Goal: Task Accomplishment & Management: Use online tool/utility

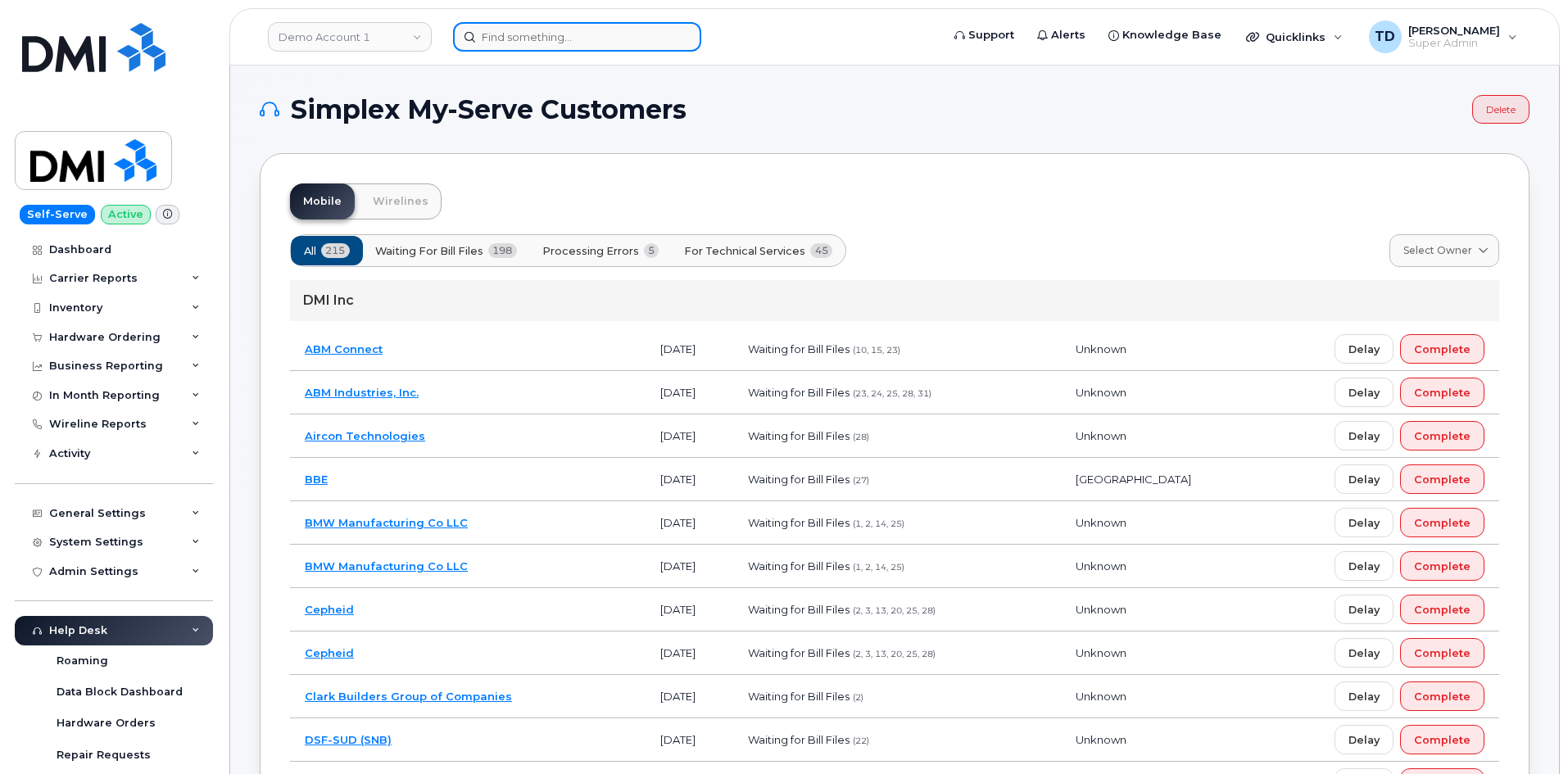
click at [560, 36] on input at bounding box center [577, 36] width 248 height 29
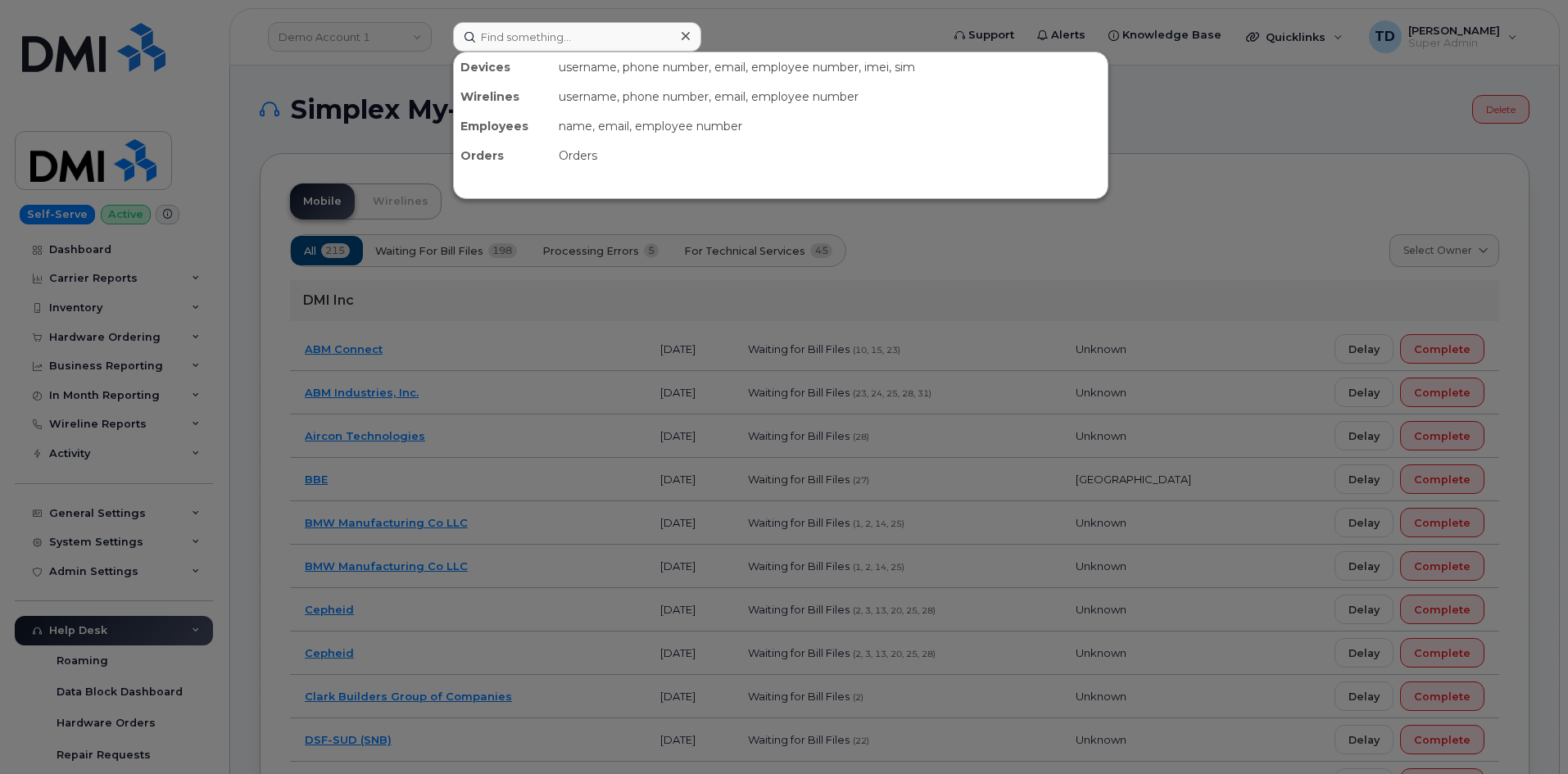
click at [406, 38] on div at bounding box center [784, 387] width 1568 height 774
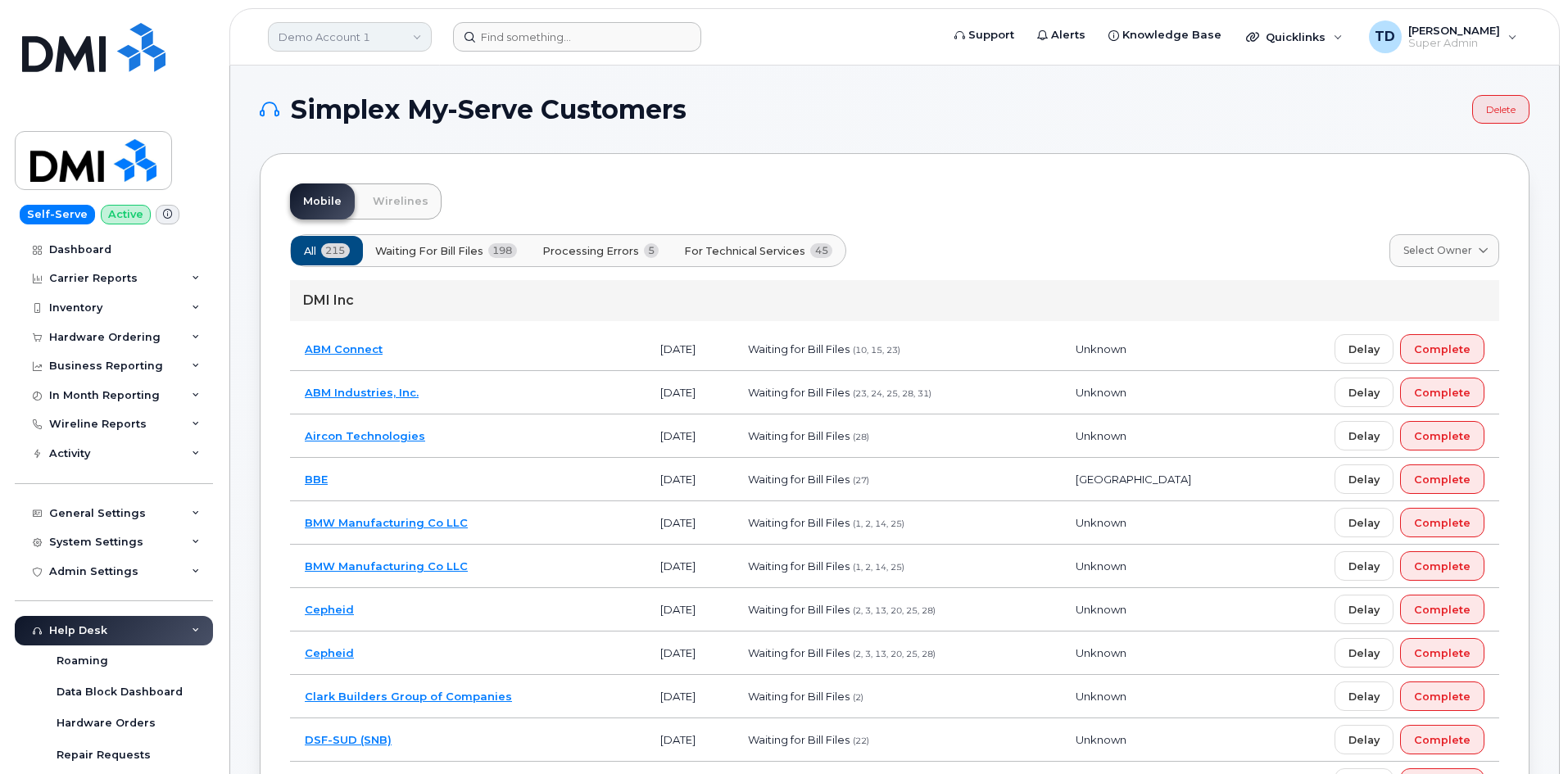
click at [405, 37] on link "Demo Account 1" at bounding box center [350, 36] width 164 height 29
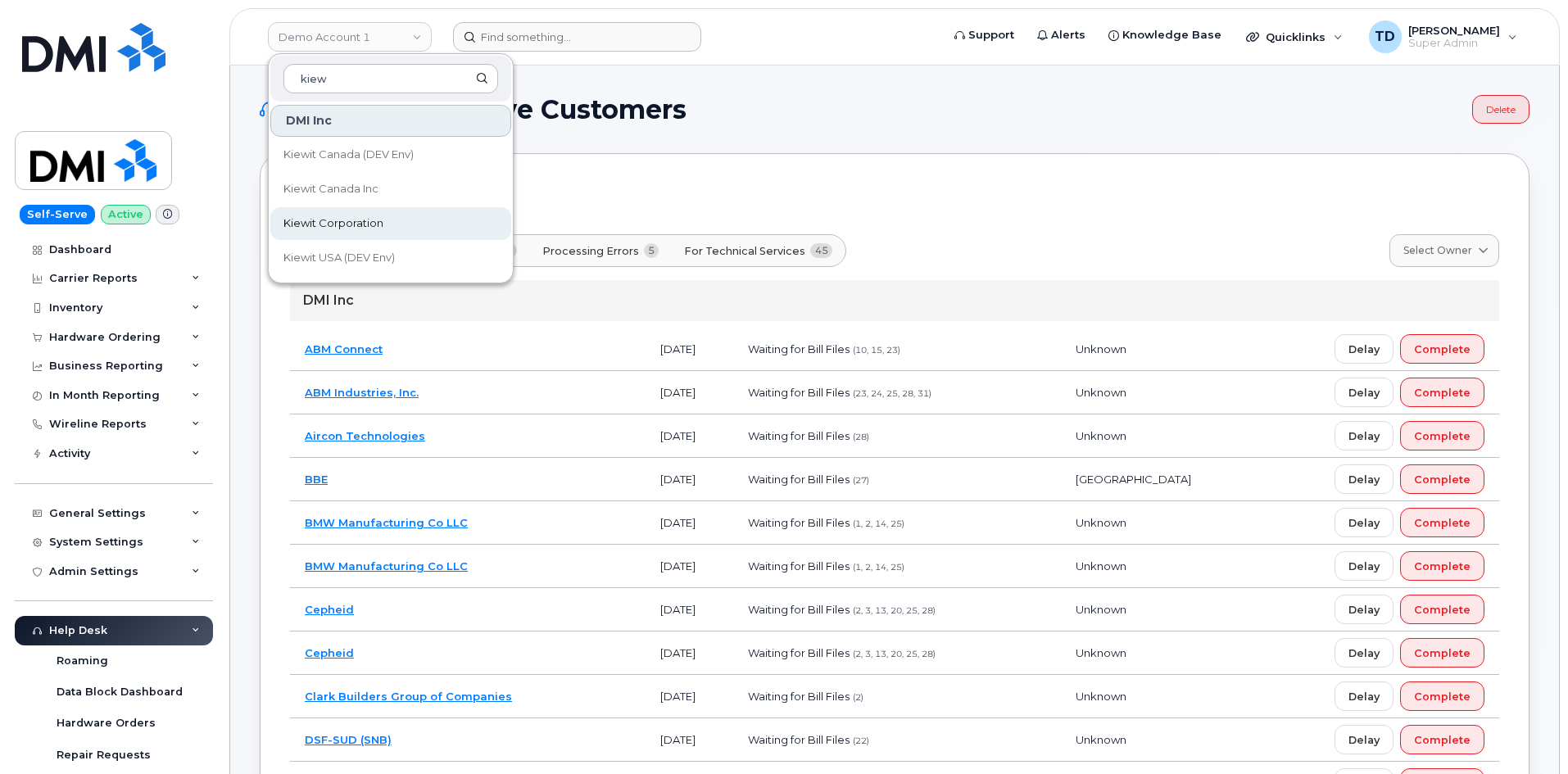
type input "kiew"
click at [355, 215] on link "Kiewit Corporation" at bounding box center [390, 223] width 240 height 33
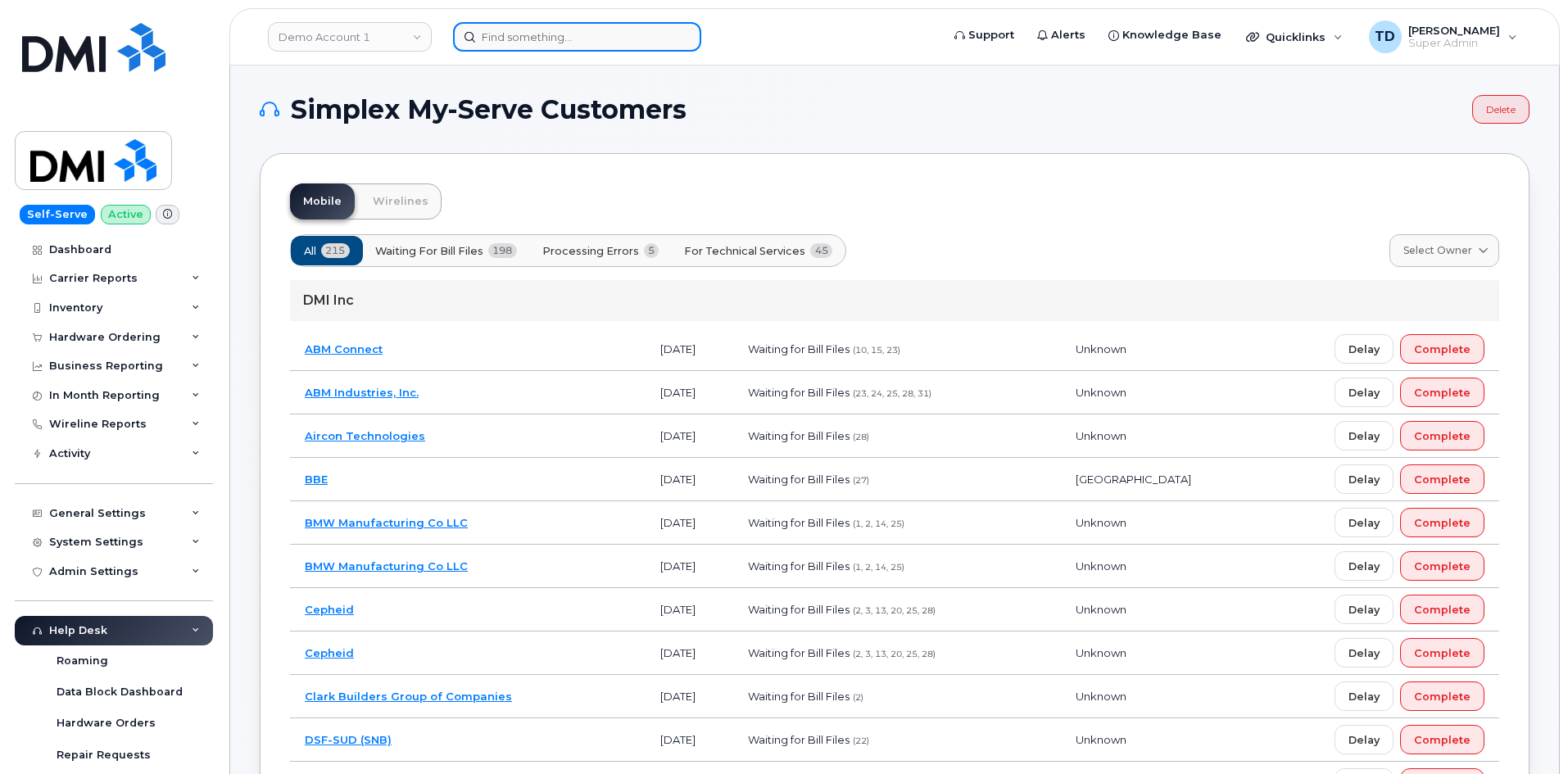
click at [527, 42] on input at bounding box center [577, 36] width 248 height 29
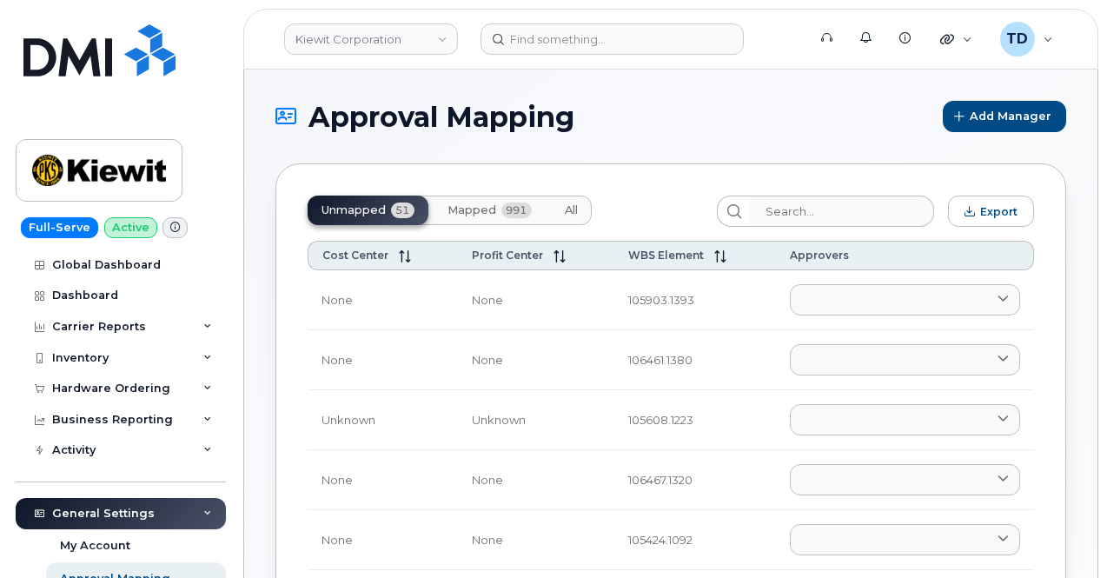
click at [478, 212] on span "Mapped" at bounding box center [472, 210] width 49 height 14
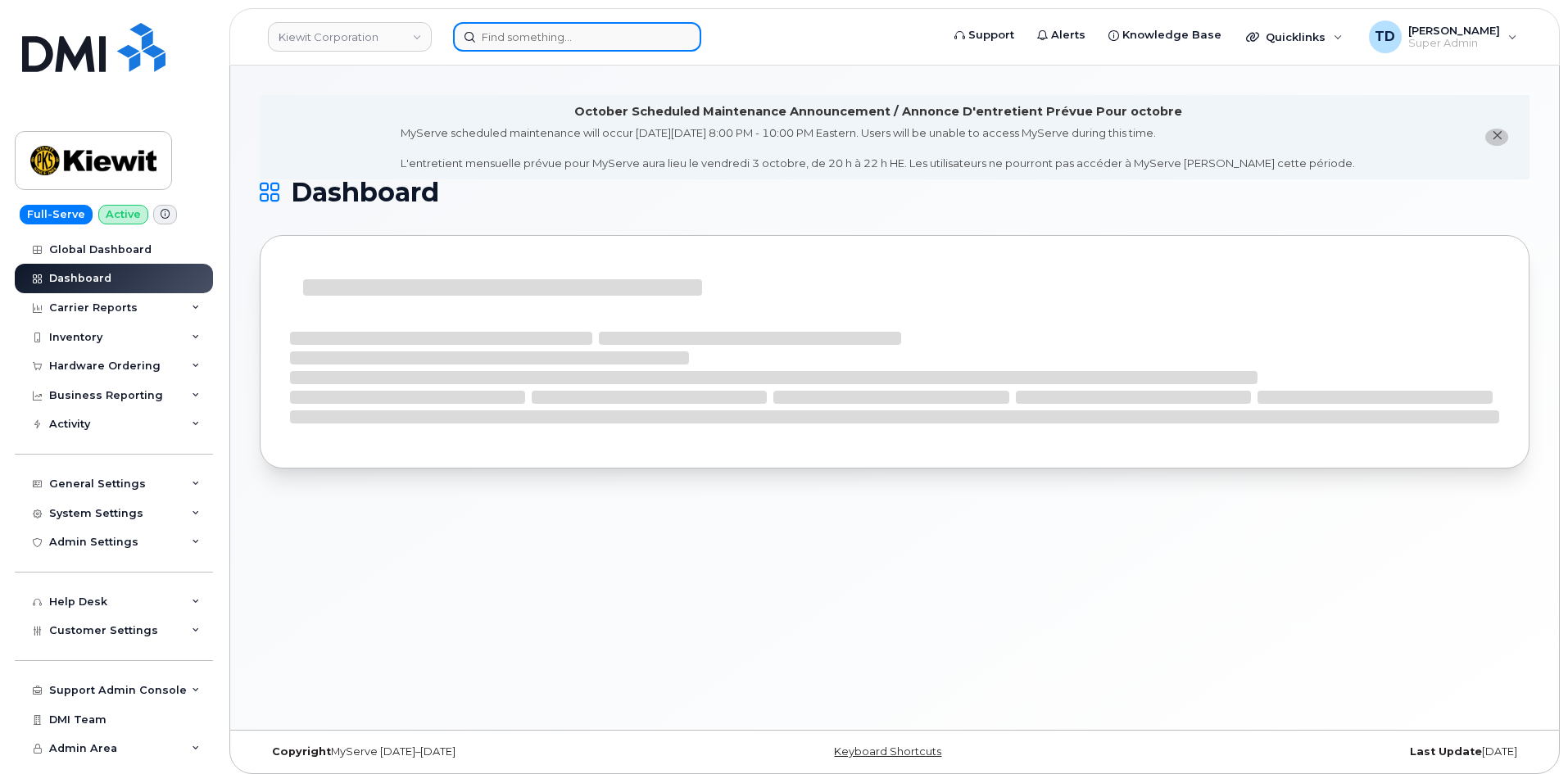
drag, startPoint x: 535, startPoint y: 37, endPoint x: 553, endPoint y: 26, distance: 21.1
click at [544, 34] on input at bounding box center [577, 36] width 248 height 29
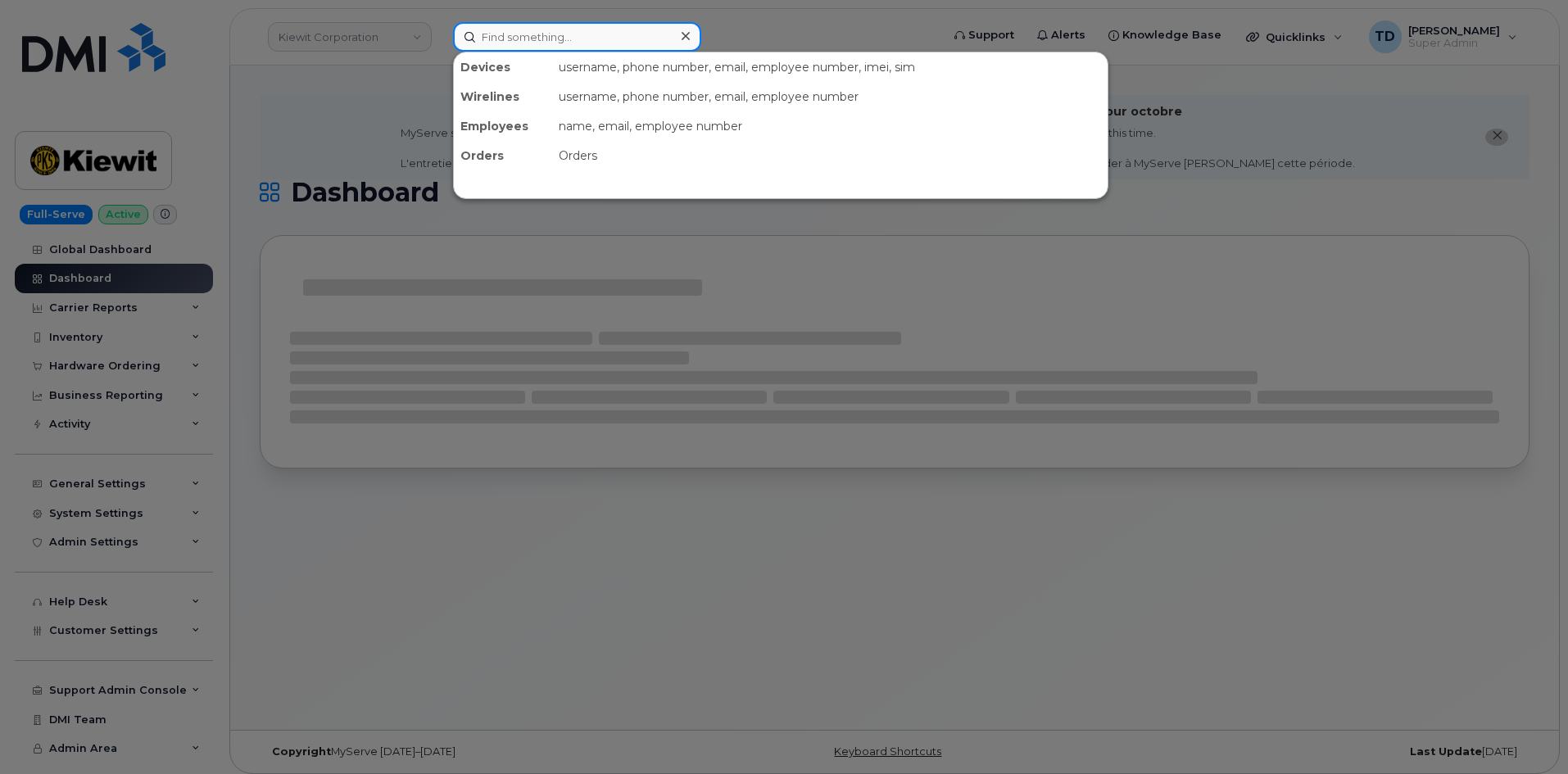
paste input "Rami Jomaa"
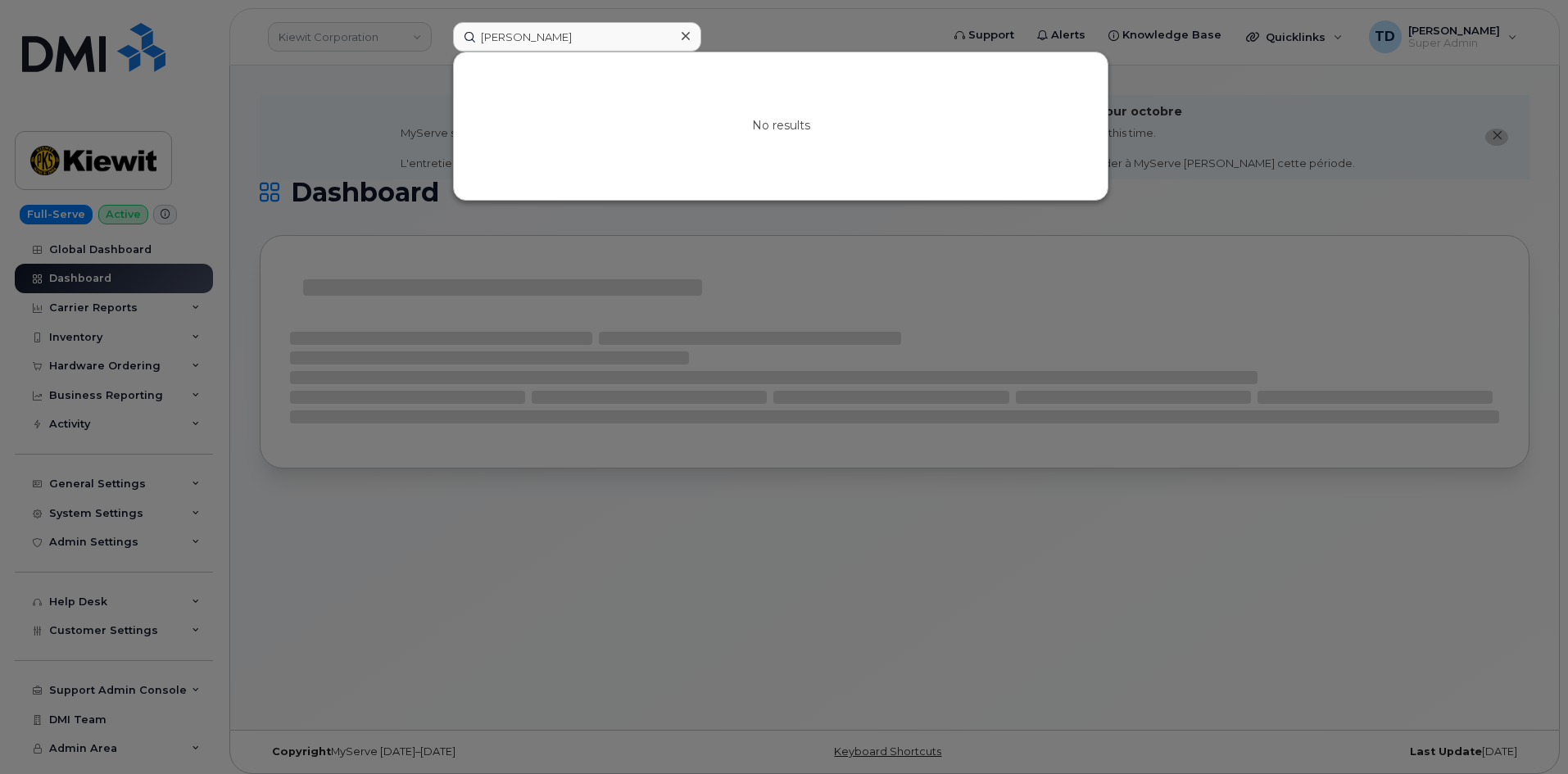
drag, startPoint x: 667, startPoint y: 465, endPoint x: 632, endPoint y: 412, distance: 63.5
click at [654, 453] on div at bounding box center [784, 387] width 1568 height 774
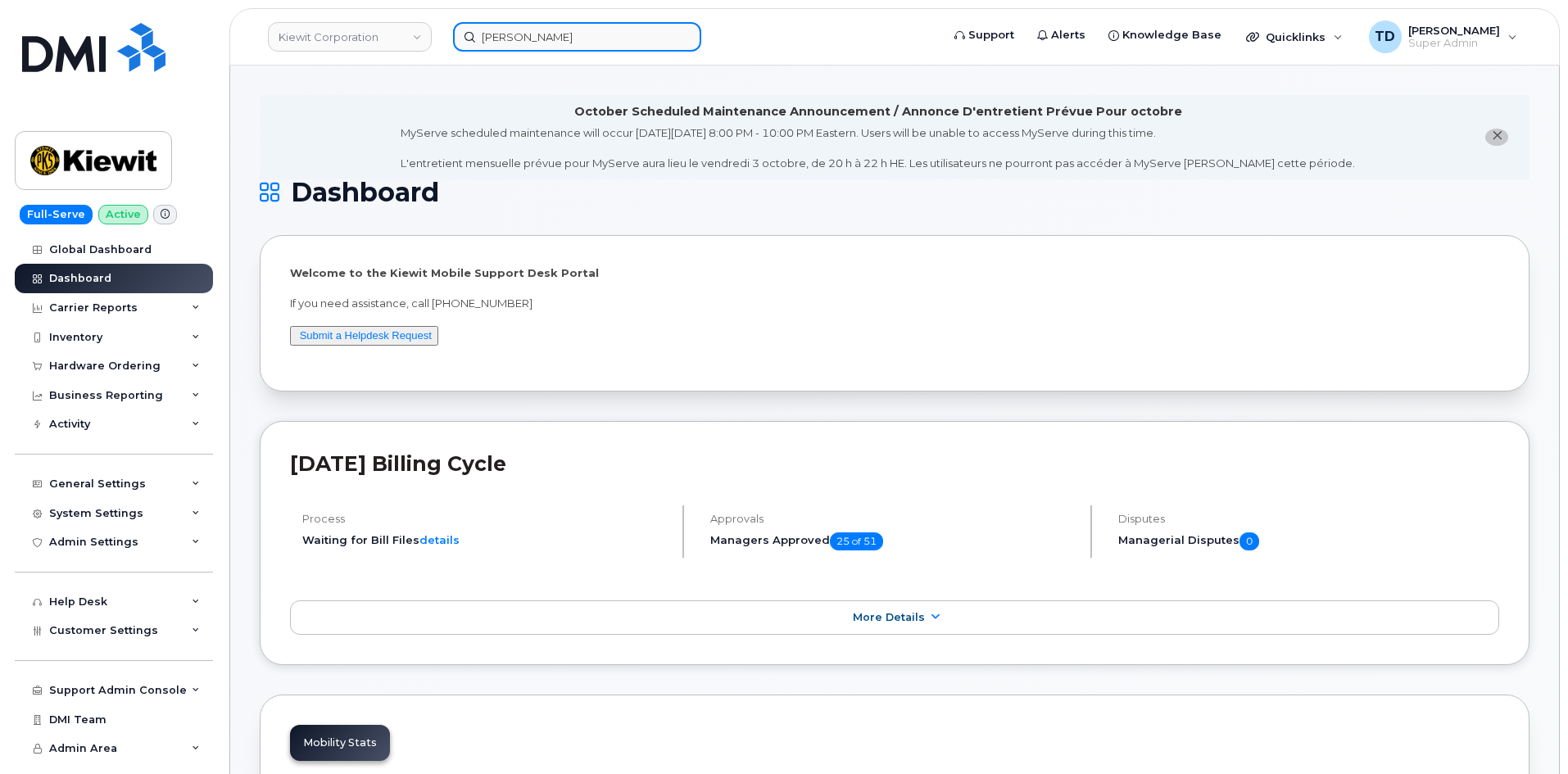
click at [608, 33] on input "Rami Jomaa" at bounding box center [577, 36] width 248 height 29
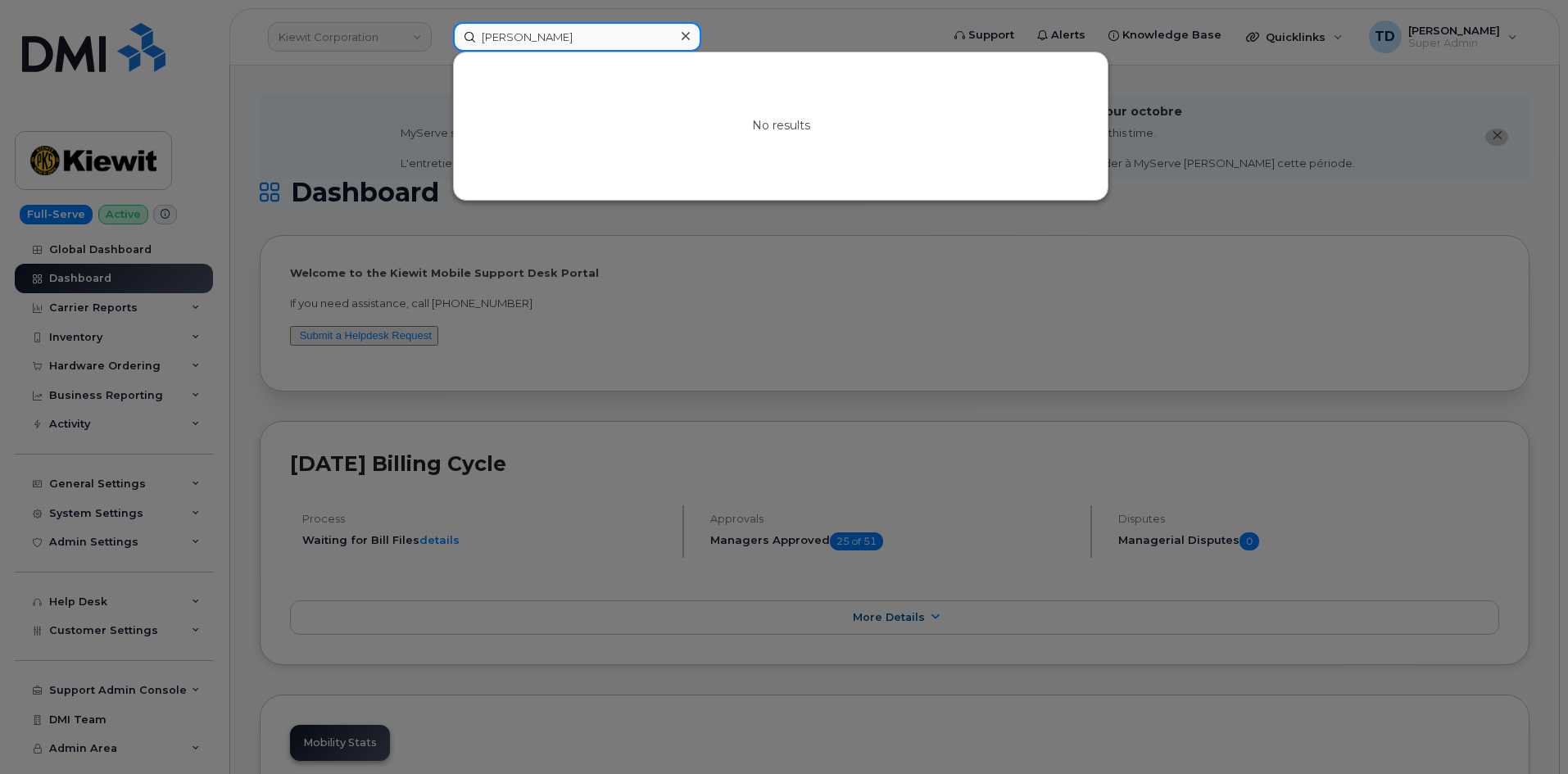
drag, startPoint x: 607, startPoint y: 33, endPoint x: 446, endPoint y: 41, distance: 161.2
click at [446, 41] on div "Rami Jomaa No results" at bounding box center [692, 36] width 503 height 29
paste input "361-550-0571"
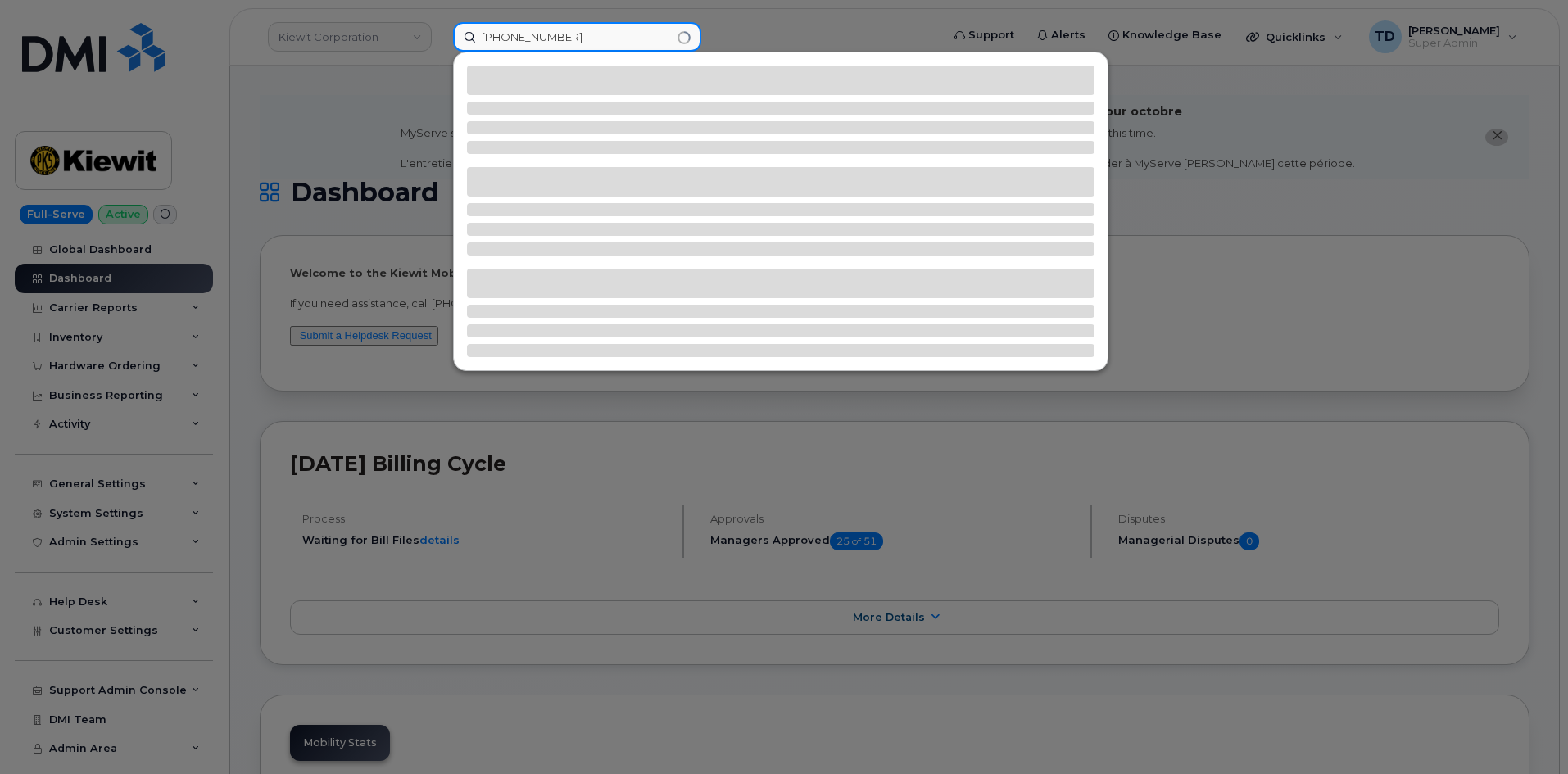
type input "361-550-0571"
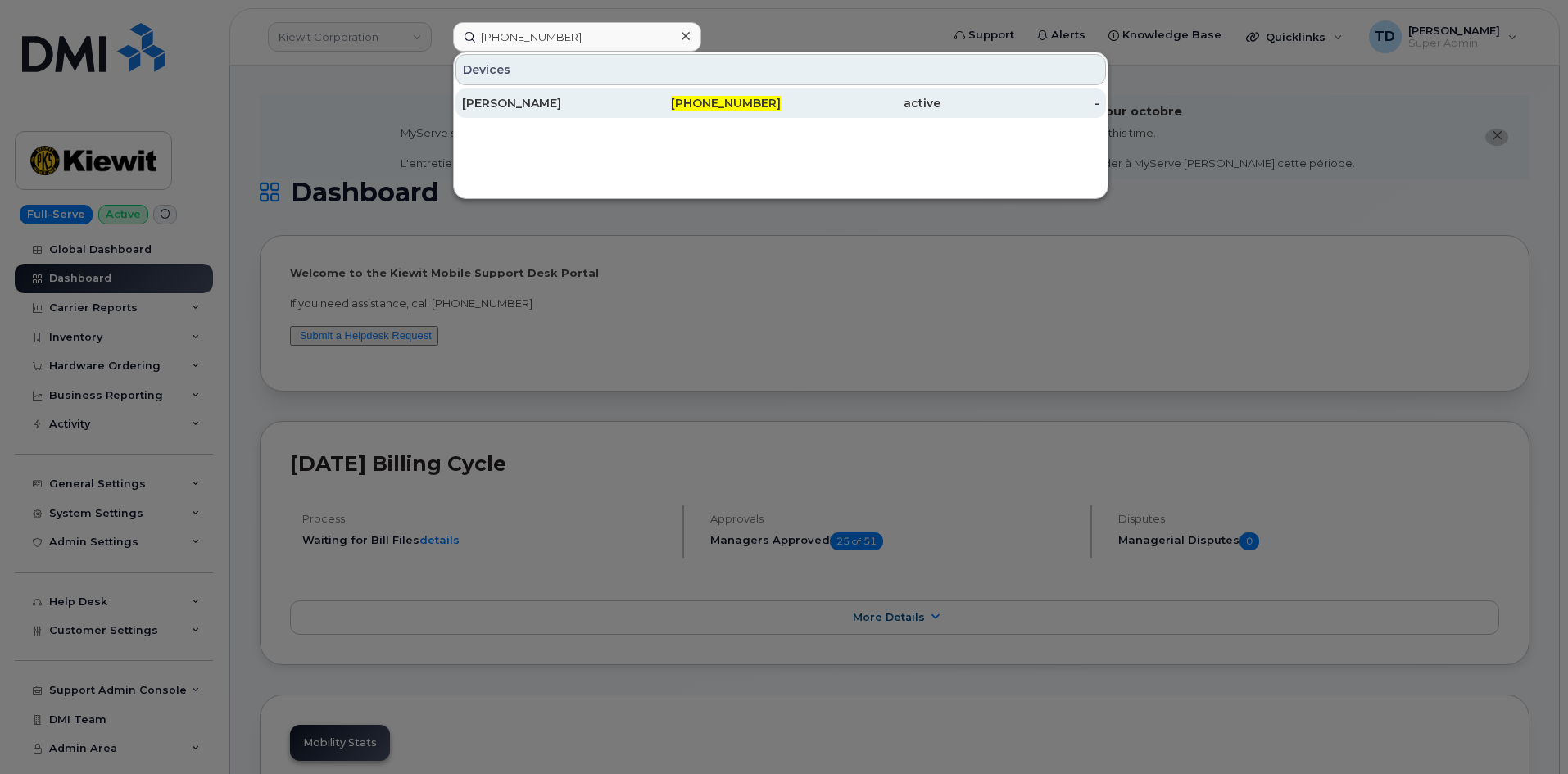
click at [594, 99] on div "KAYE HESSE" at bounding box center [541, 103] width 159 height 16
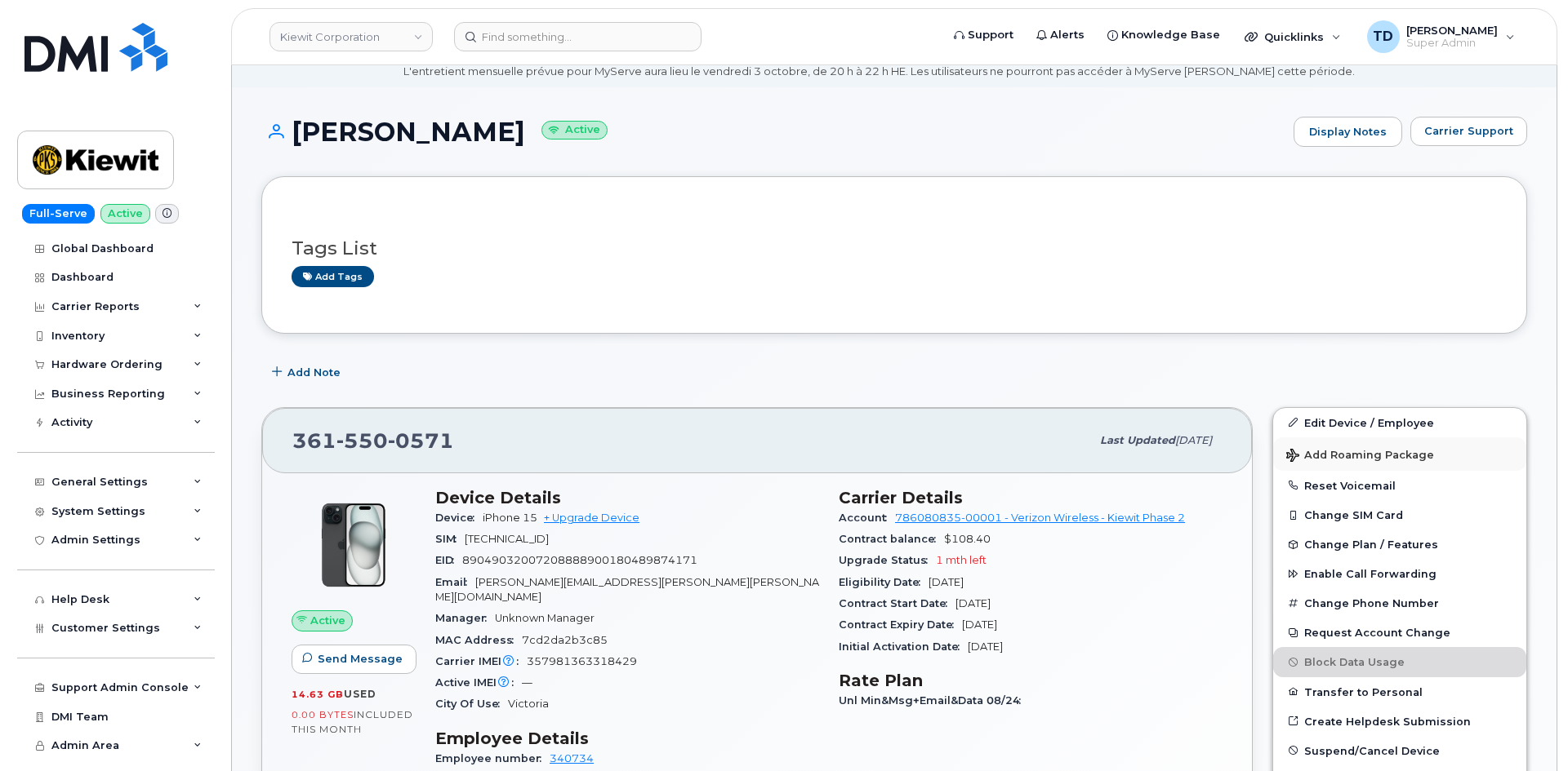
scroll to position [163, 0]
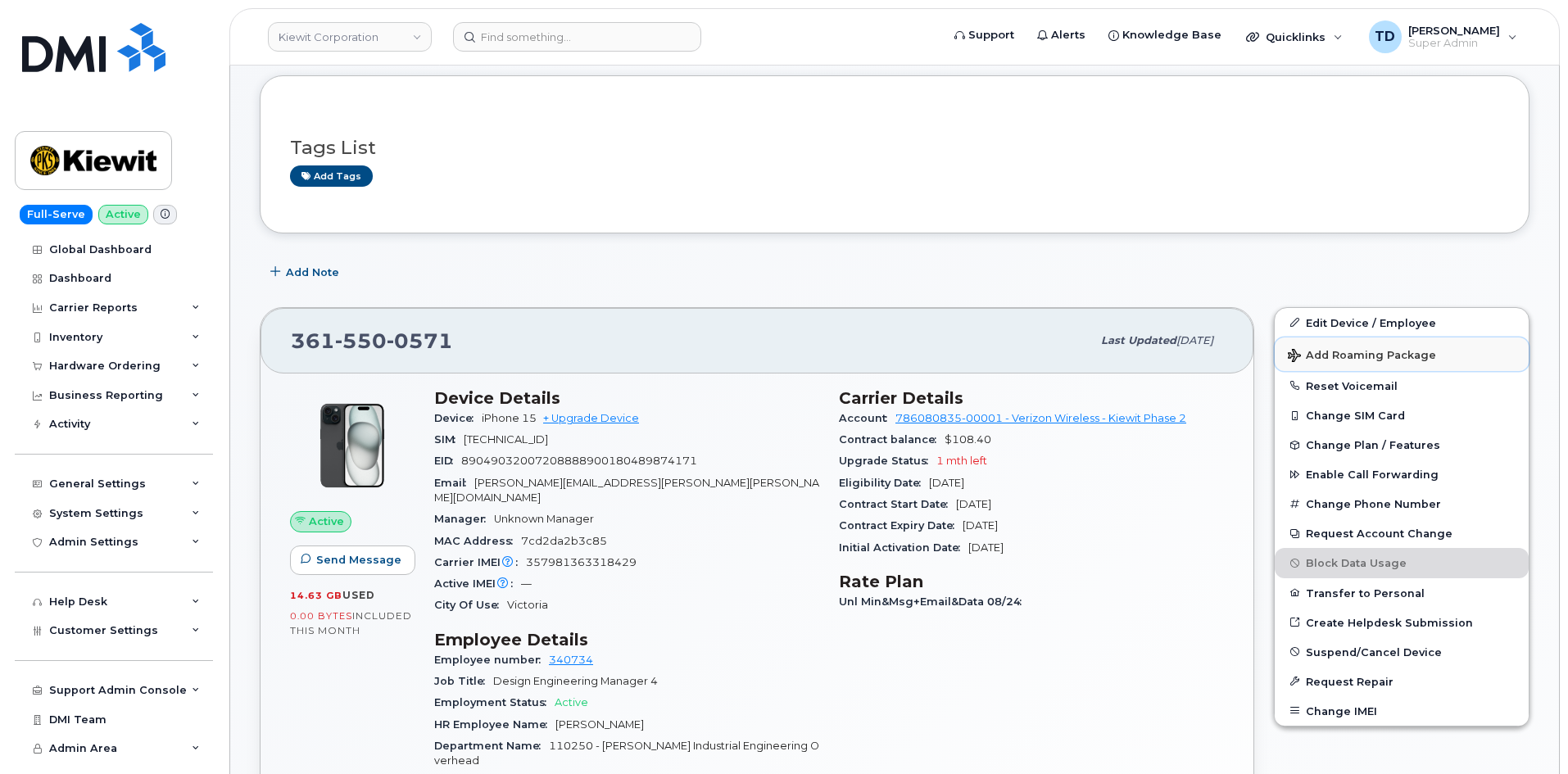
click at [1427, 362] on button "Add Roaming Package" at bounding box center [1401, 354] width 254 height 34
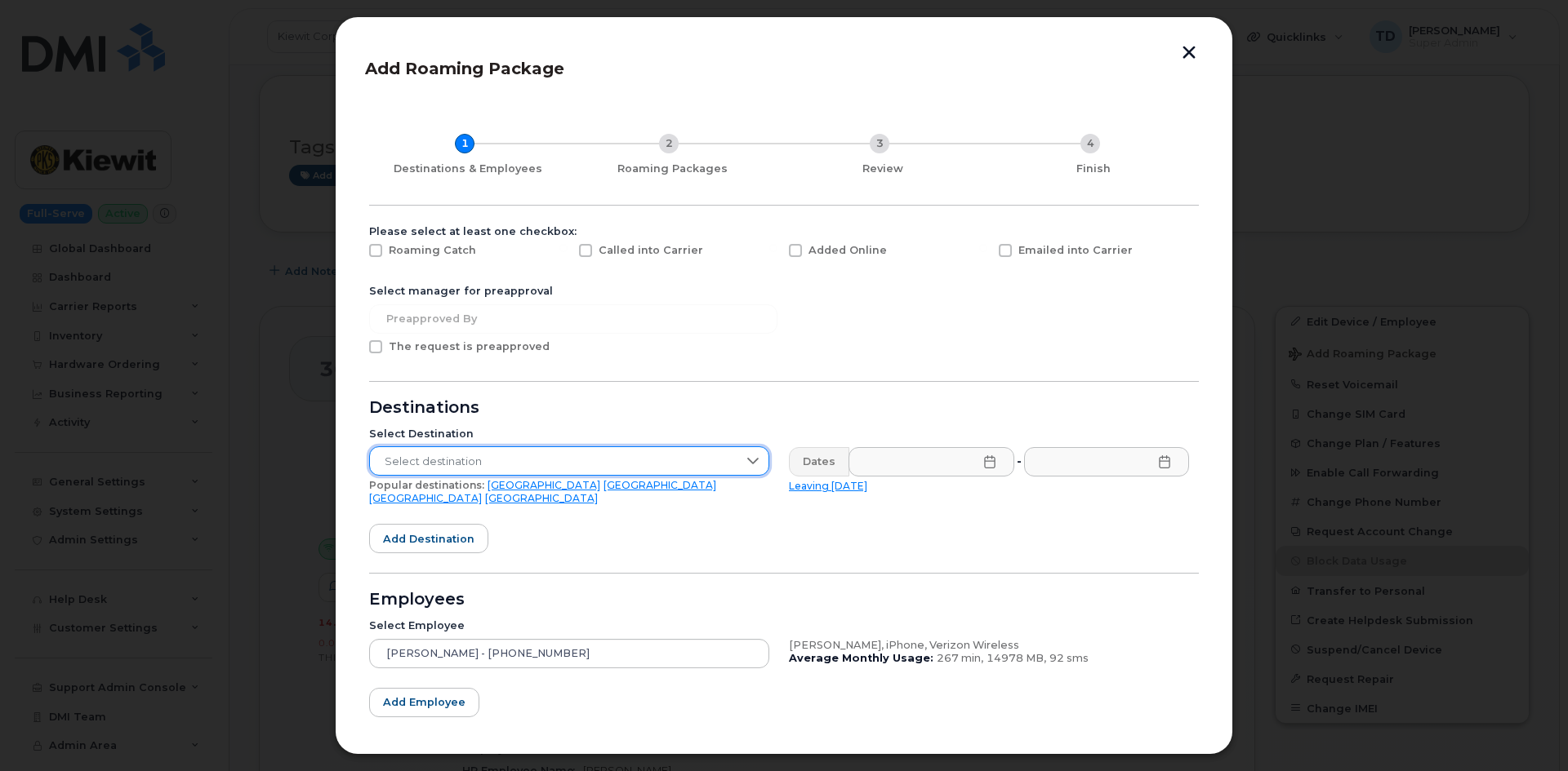
click at [656, 462] on span "Select destination" at bounding box center [553, 461] width 367 height 29
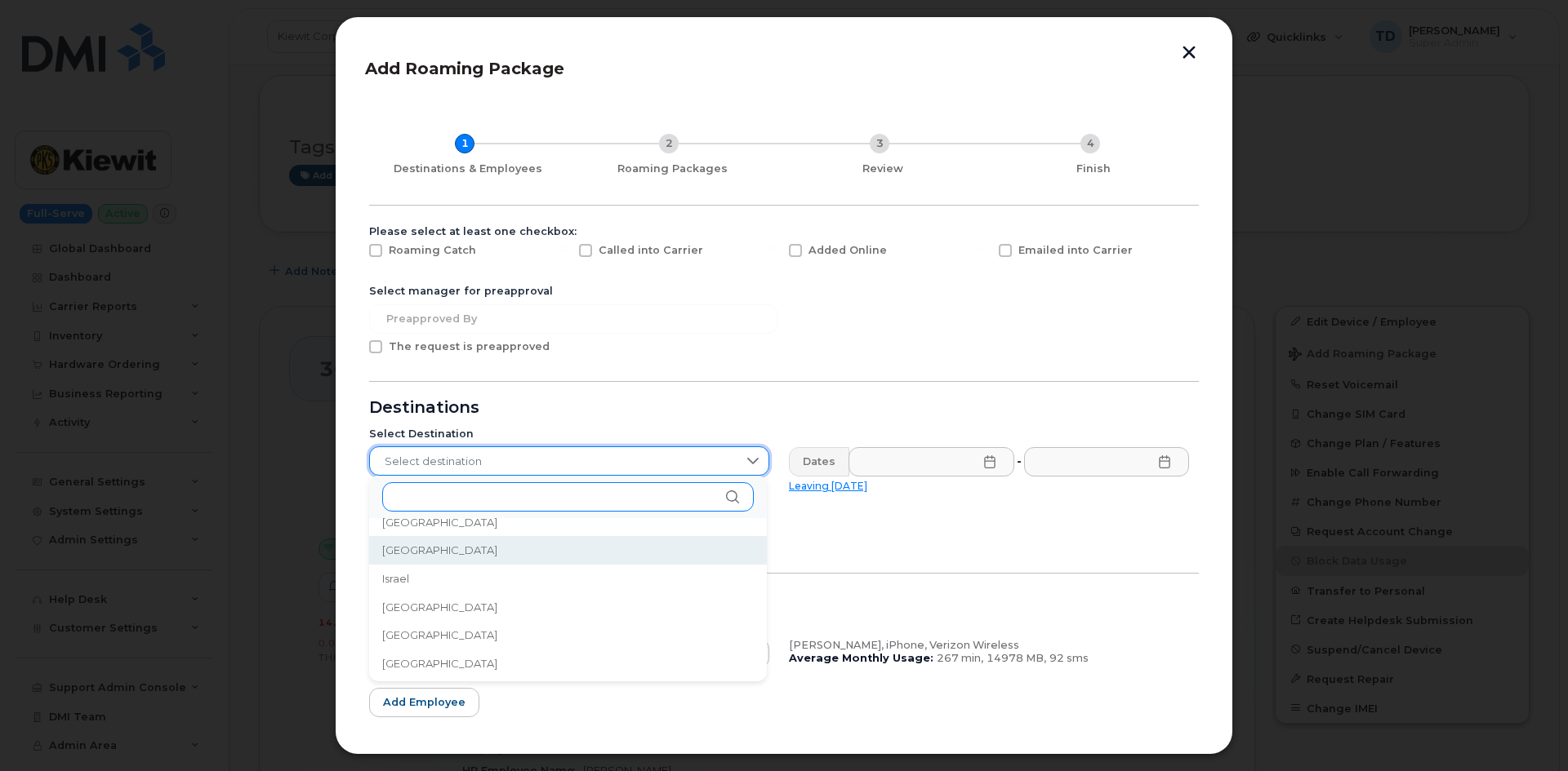
scroll to position [2602, 0]
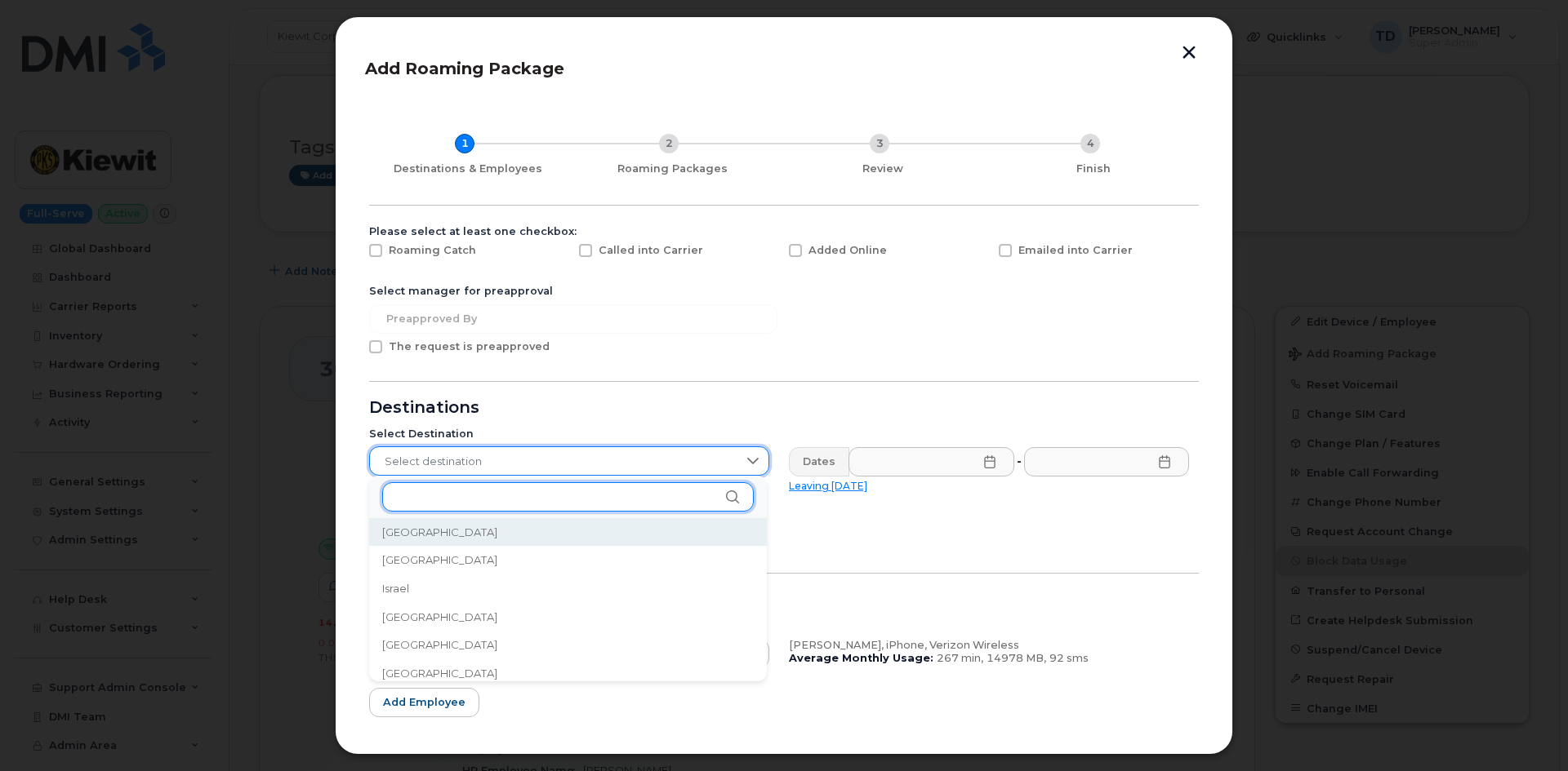
click at [528, 495] on input "text" at bounding box center [567, 497] width 371 height 29
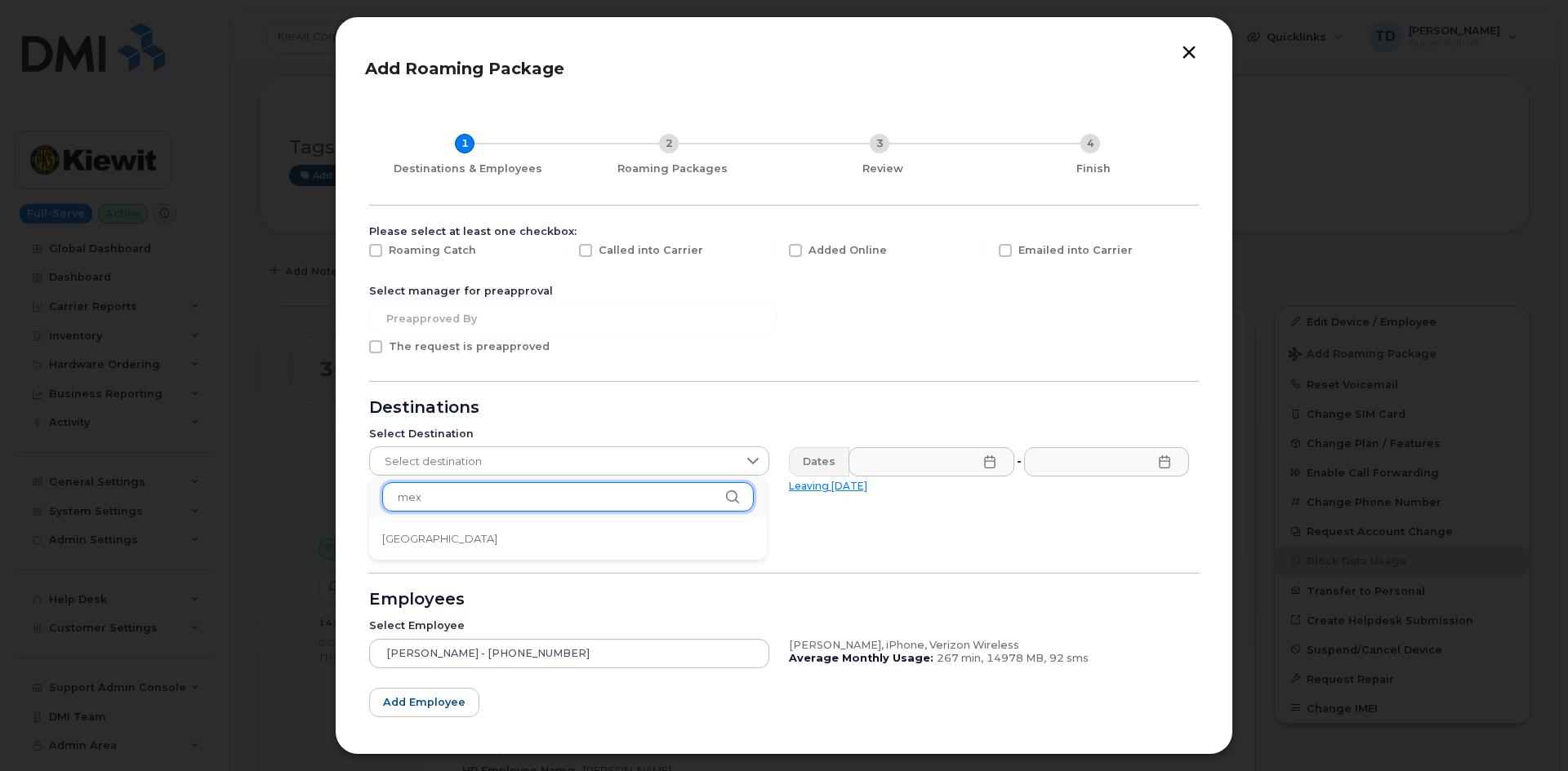
scroll to position [0, 0]
type input "mexico"
click at [536, 534] on li "Mexico" at bounding box center [567, 539] width 397 height 28
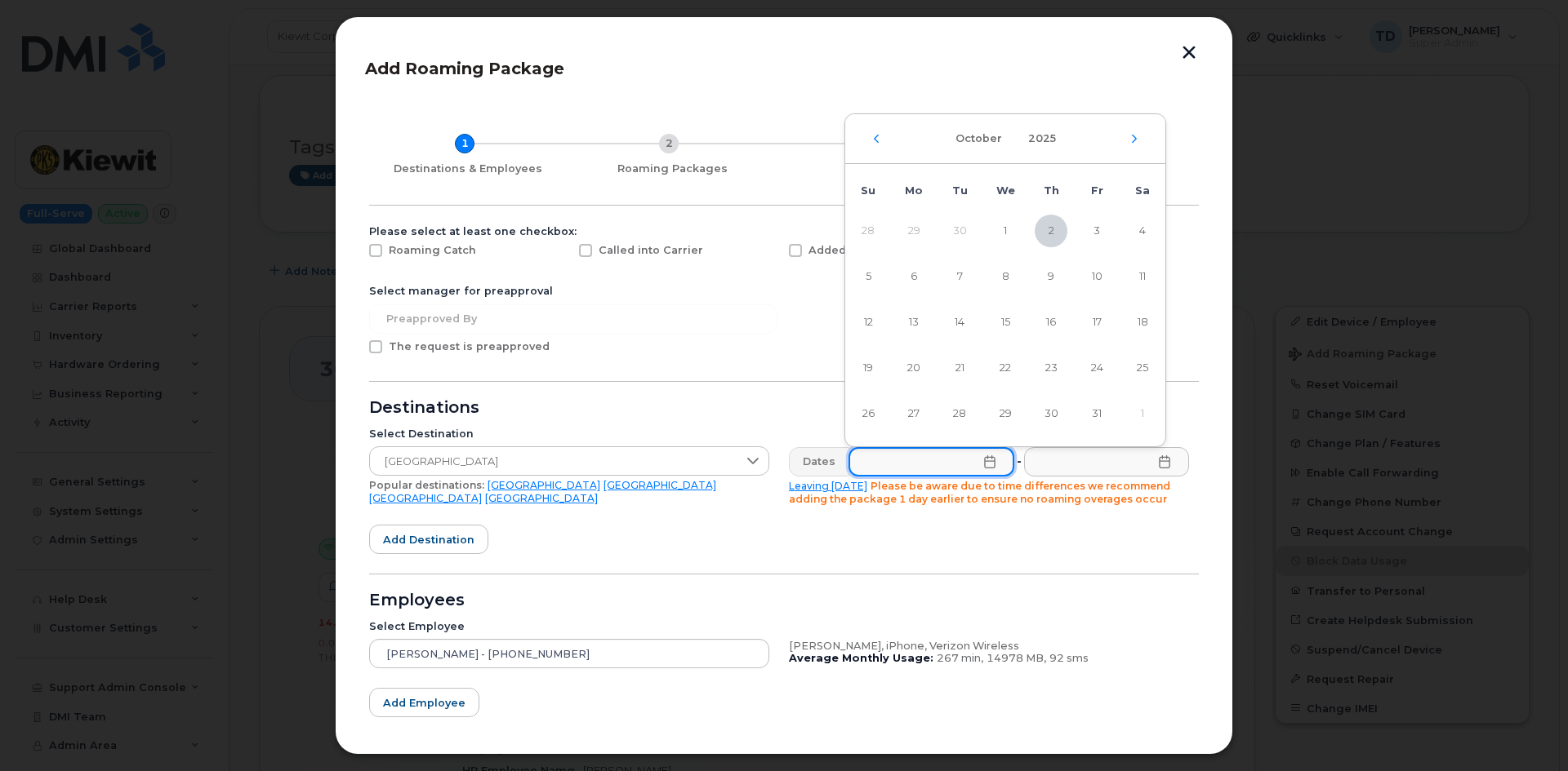
click at [957, 471] on input "text" at bounding box center [931, 461] width 165 height 29
click at [1129, 227] on span "4" at bounding box center [1141, 231] width 33 height 33
type input "10/04/2025"
click at [1118, 455] on input "text" at bounding box center [1106, 461] width 165 height 29
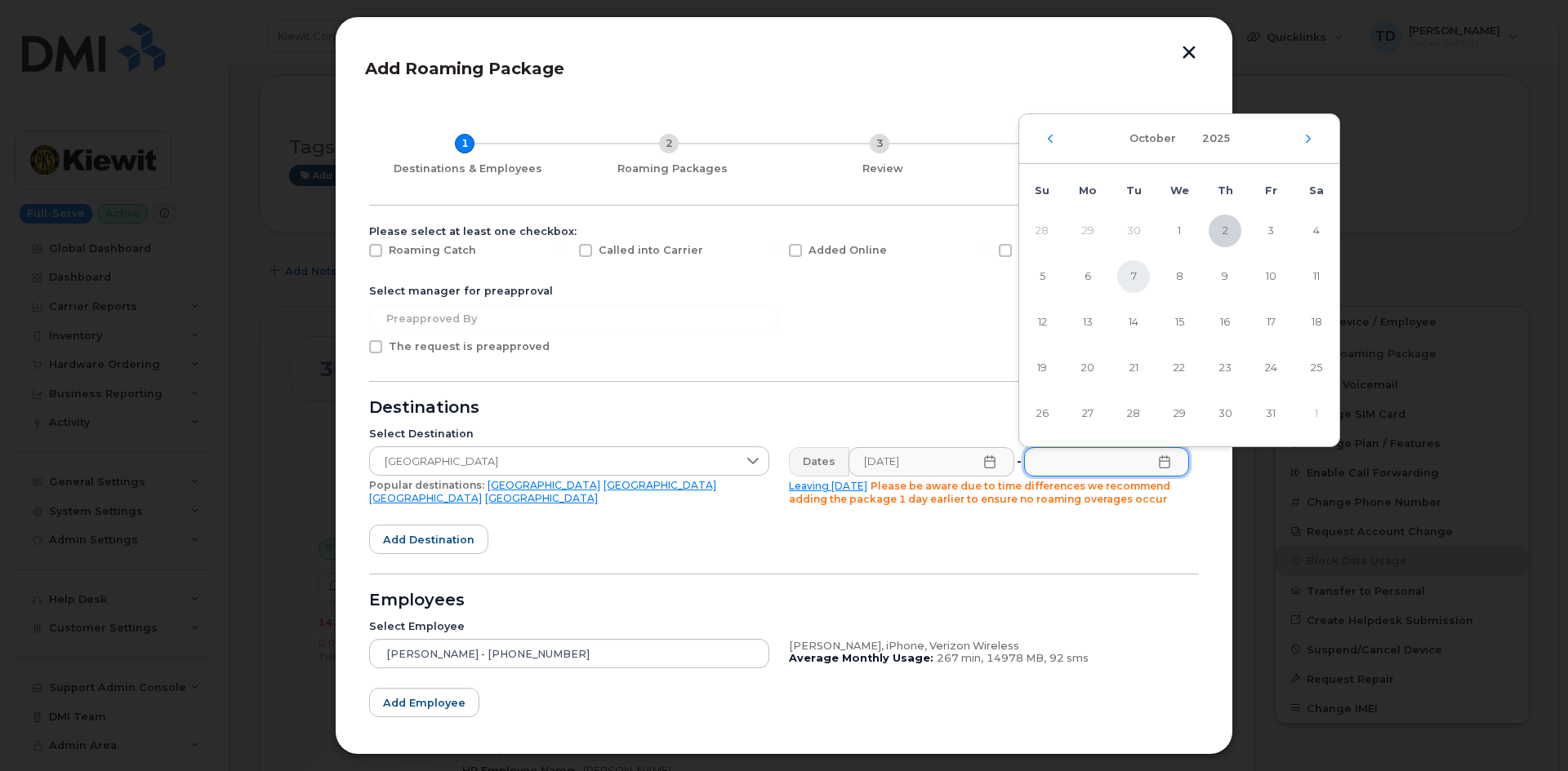
click at [1143, 275] on span "7" at bounding box center [1133, 276] width 33 height 33
type input "10/07/2025"
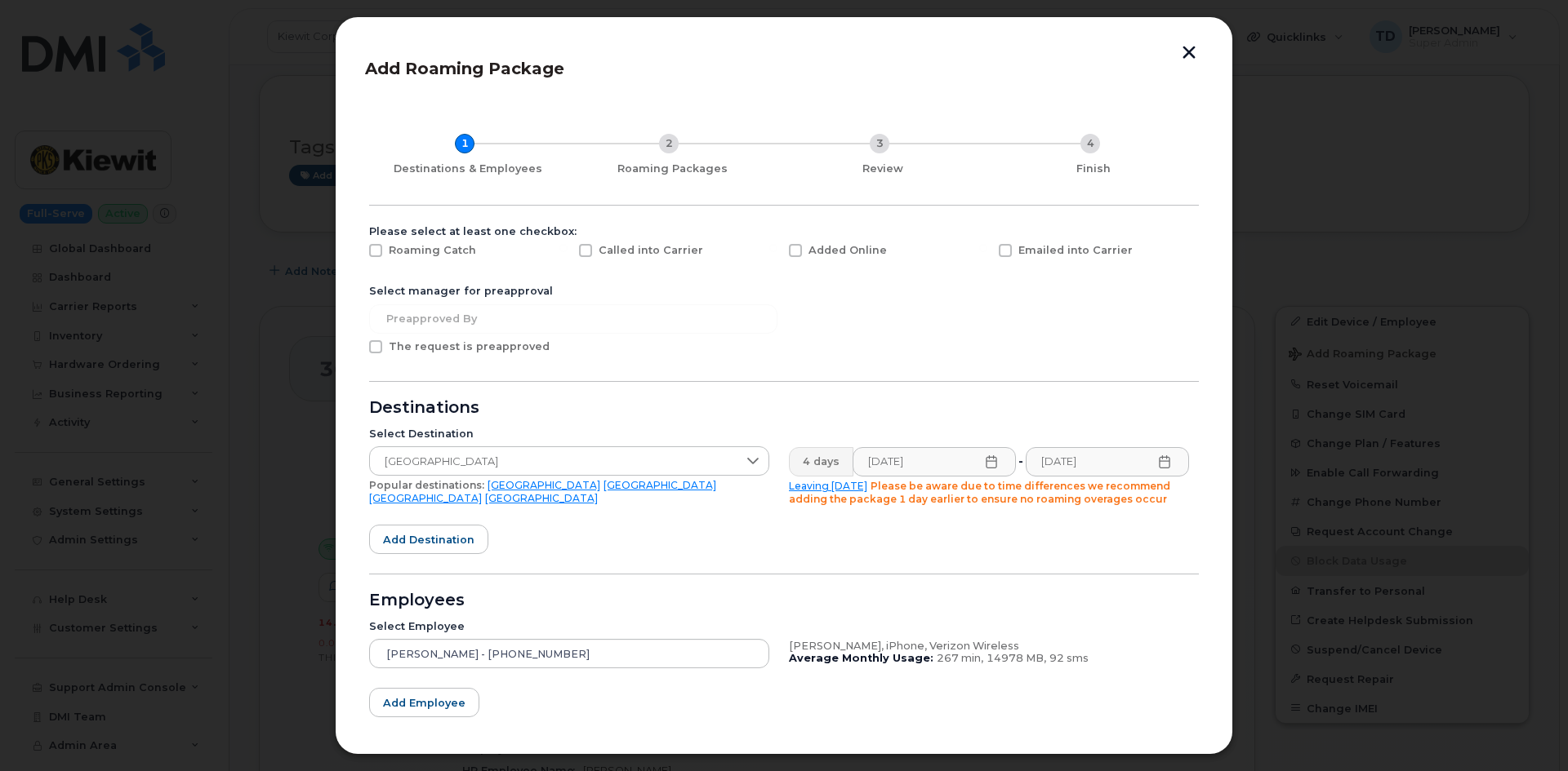
click at [828, 250] on span "Added Online" at bounding box center [846, 250] width 78 height 12
click at [777, 250] on input "Added Online" at bounding box center [773, 248] width 8 height 8
checkbox input "true"
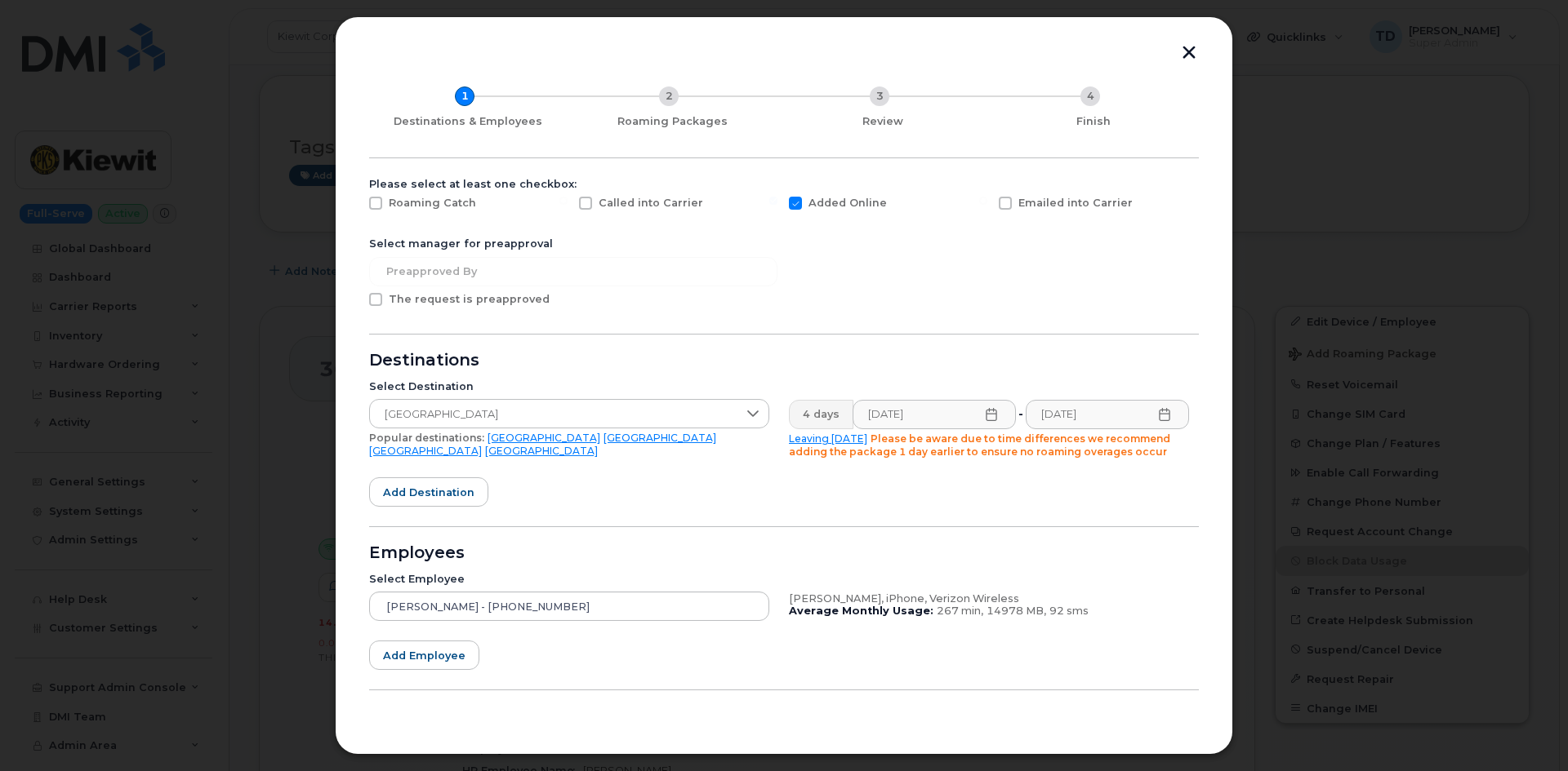
scroll to position [85, 0]
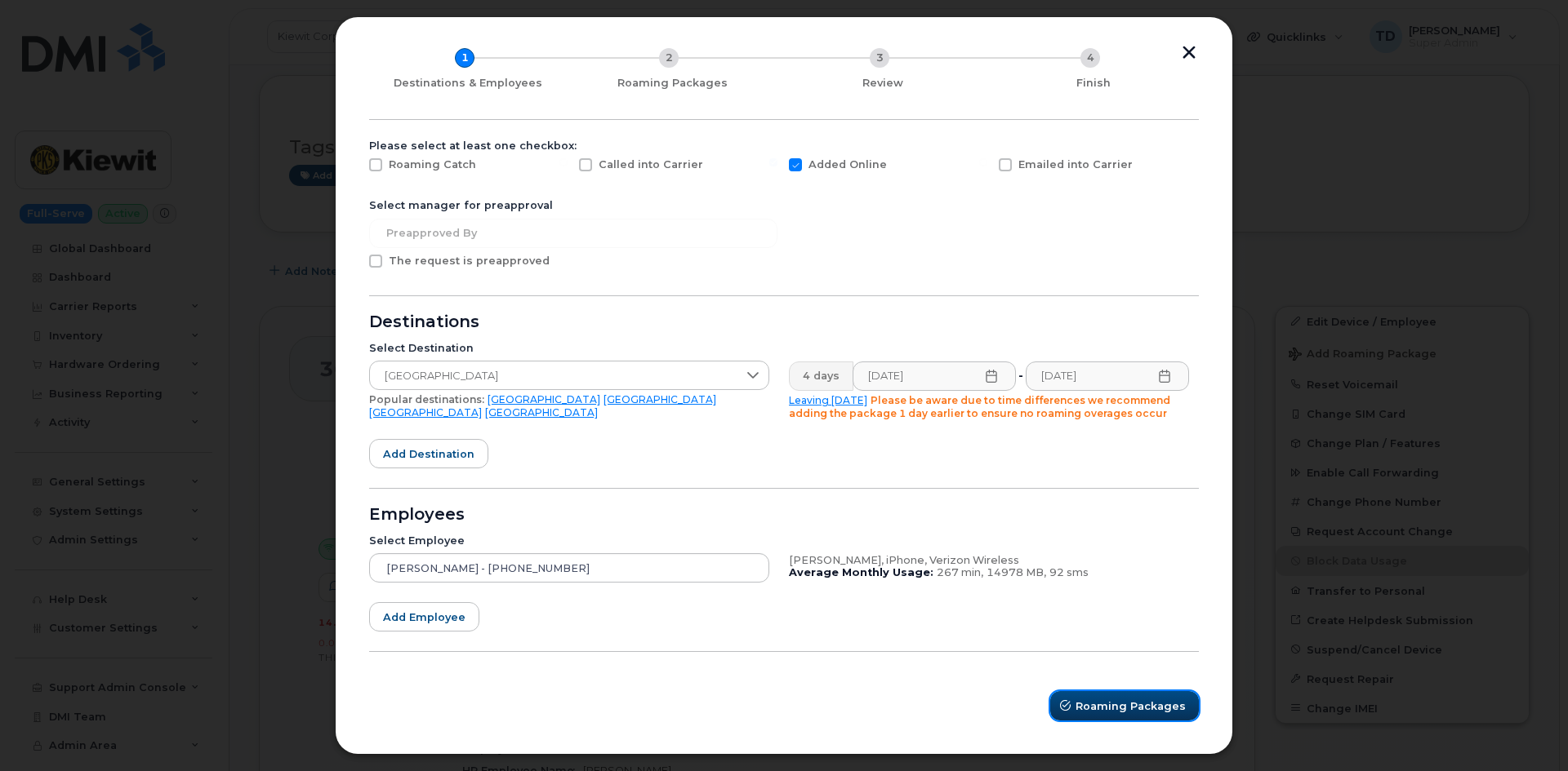
click at [1104, 696] on button "Roaming Packages" at bounding box center [1125, 705] width 148 height 29
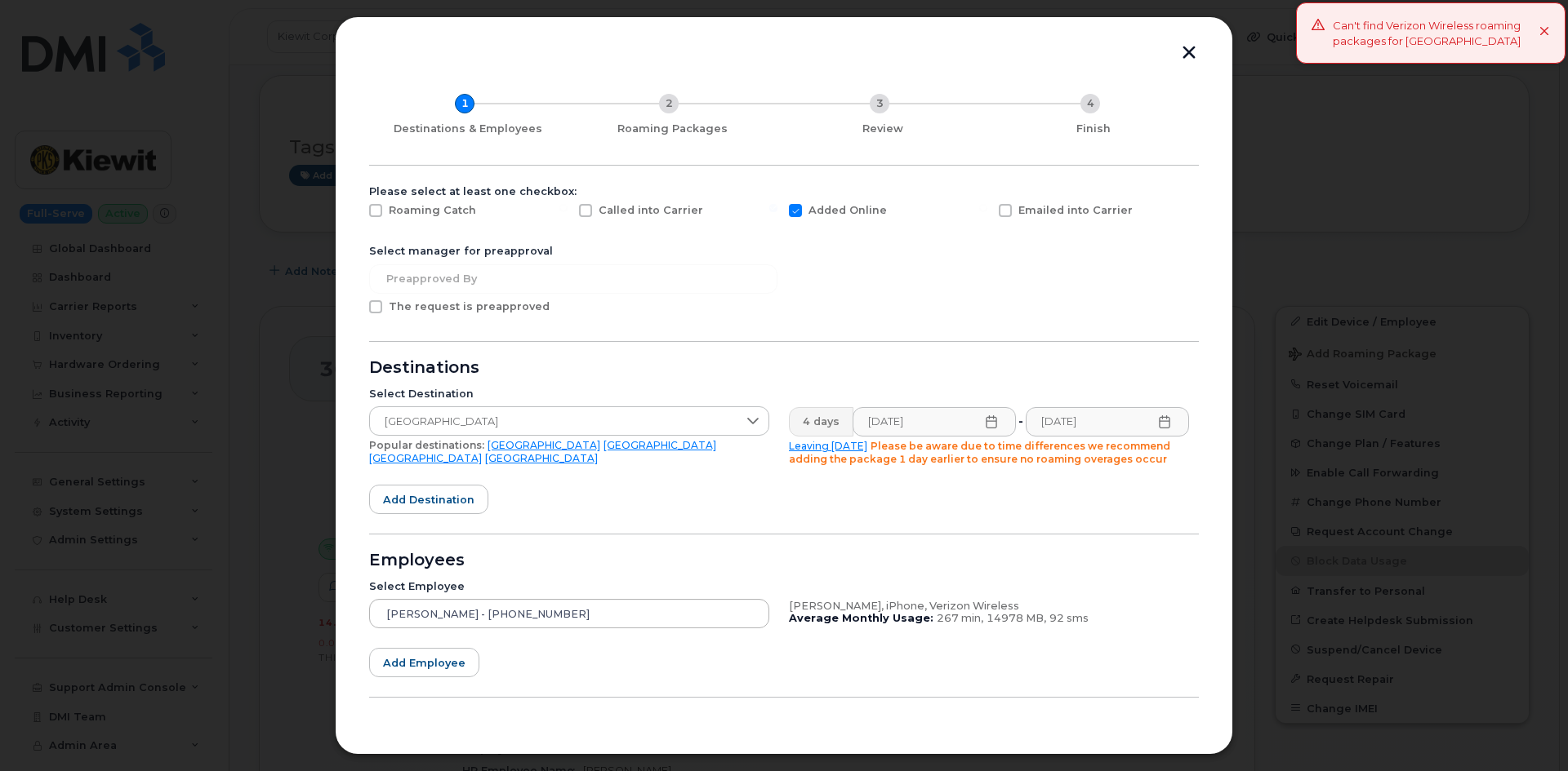
scroll to position [0, 0]
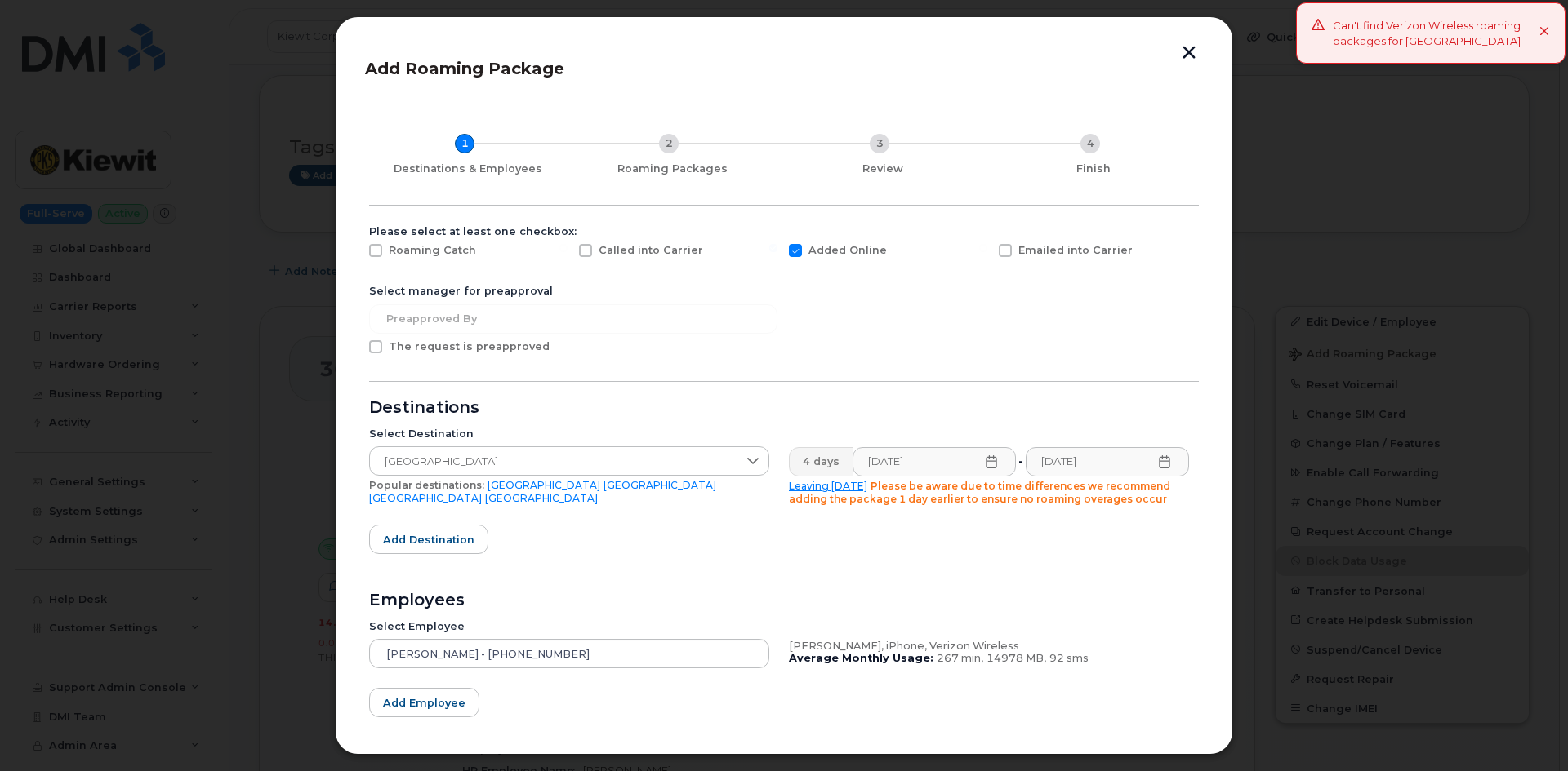
click at [445, 253] on span "Roaming Catch" at bounding box center [432, 250] width 87 height 12
click at [358, 253] on input "Roaming Catch" at bounding box center [353, 248] width 8 height 8
checkbox input "true"
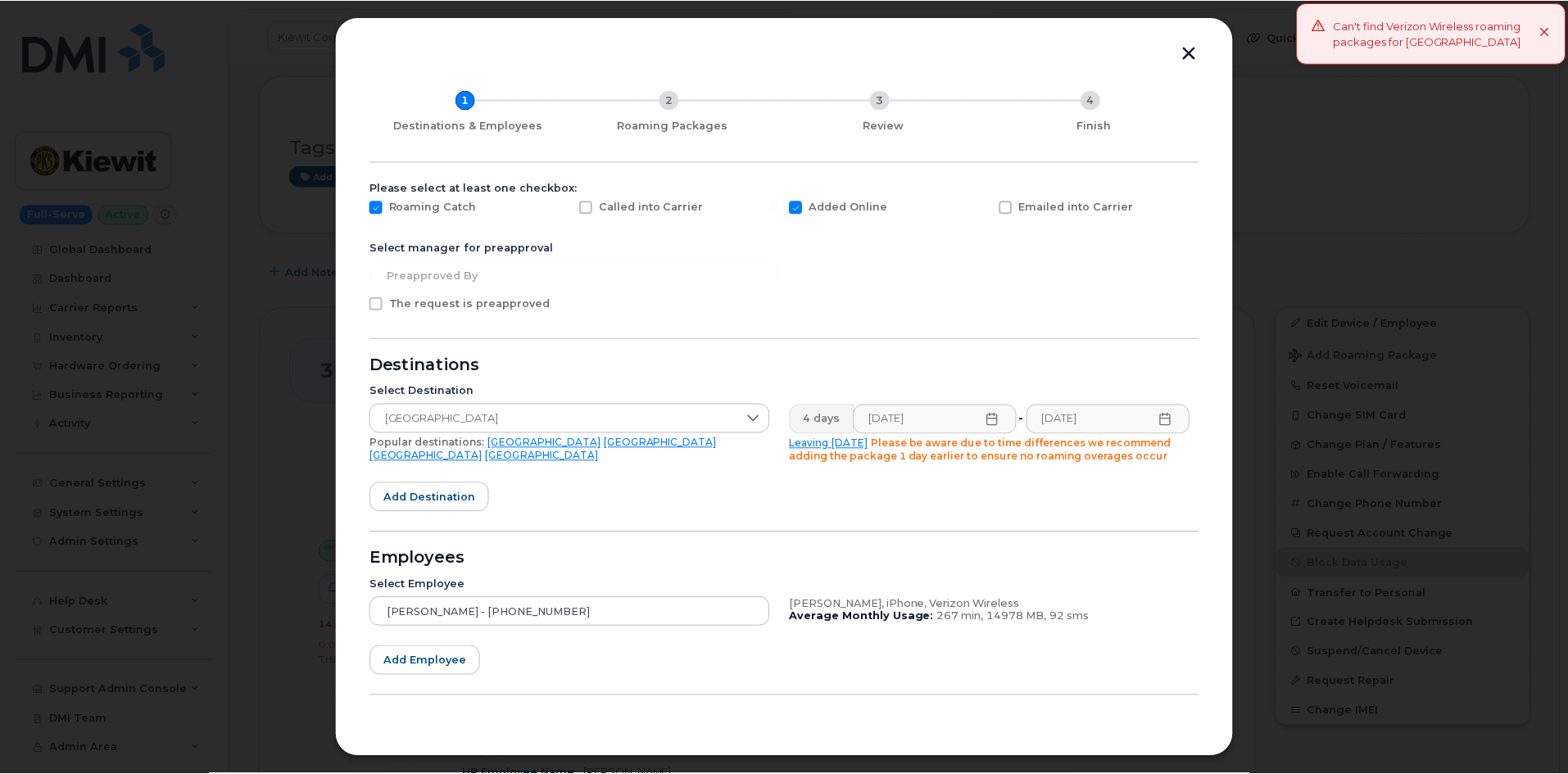
scroll to position [86, 0]
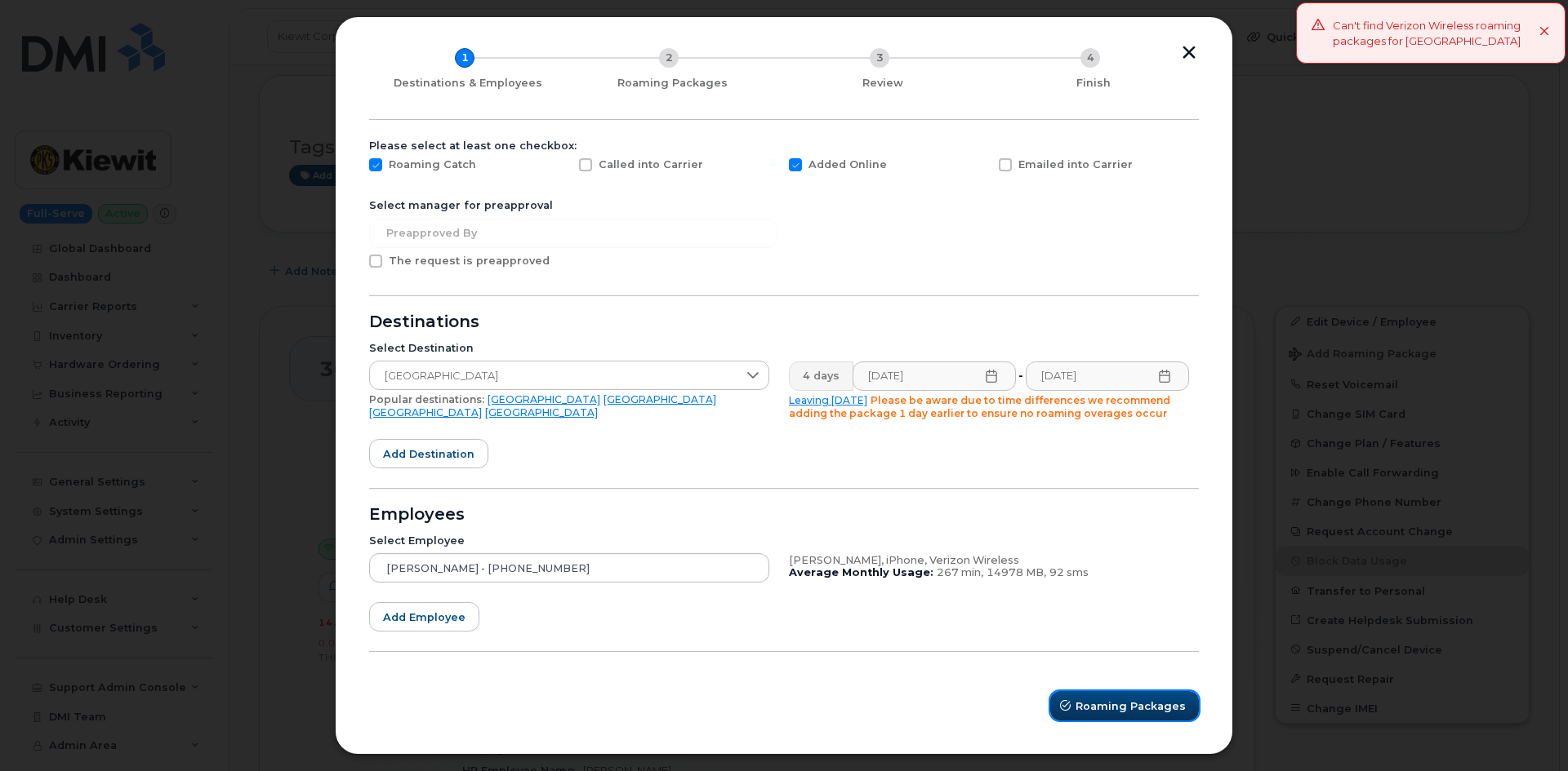
click at [1100, 703] on span "Roaming Packages" at bounding box center [1130, 706] width 110 height 16
click at [603, 396] on link "Mexico" at bounding box center [660, 399] width 113 height 12
click at [603, 401] on link "Mexico" at bounding box center [660, 399] width 113 height 12
click at [482, 407] on link "United Kingdom" at bounding box center [426, 412] width 113 height 12
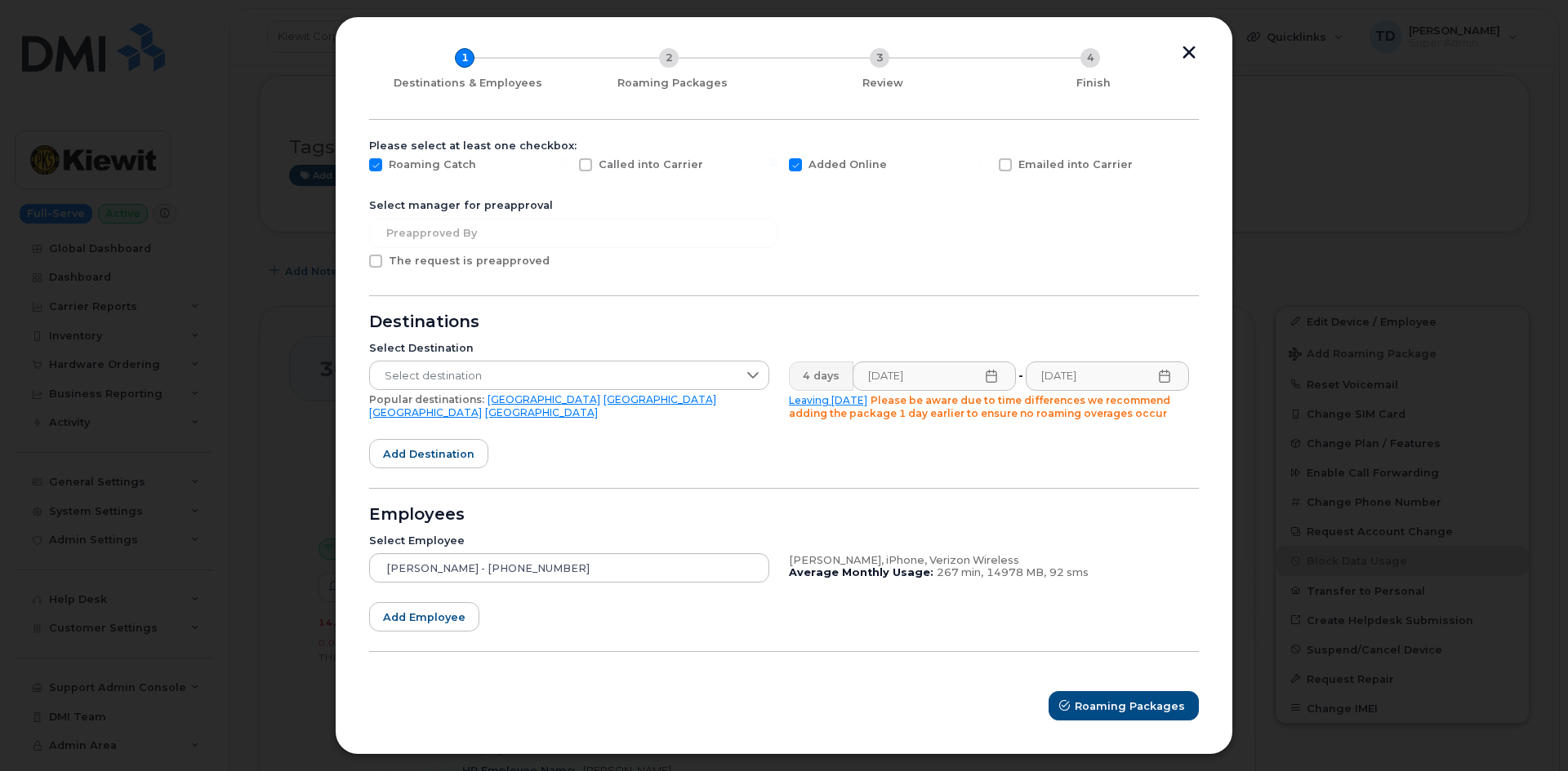
click at [482, 407] on link "United Kingdom" at bounding box center [426, 412] width 113 height 12
click at [603, 397] on link "Mexico" at bounding box center [660, 399] width 113 height 12
click at [675, 447] on form "Please select at least one checkbox: Roaming Catch Called into Carrier Added On…" at bounding box center [784, 431] width 830 height 582
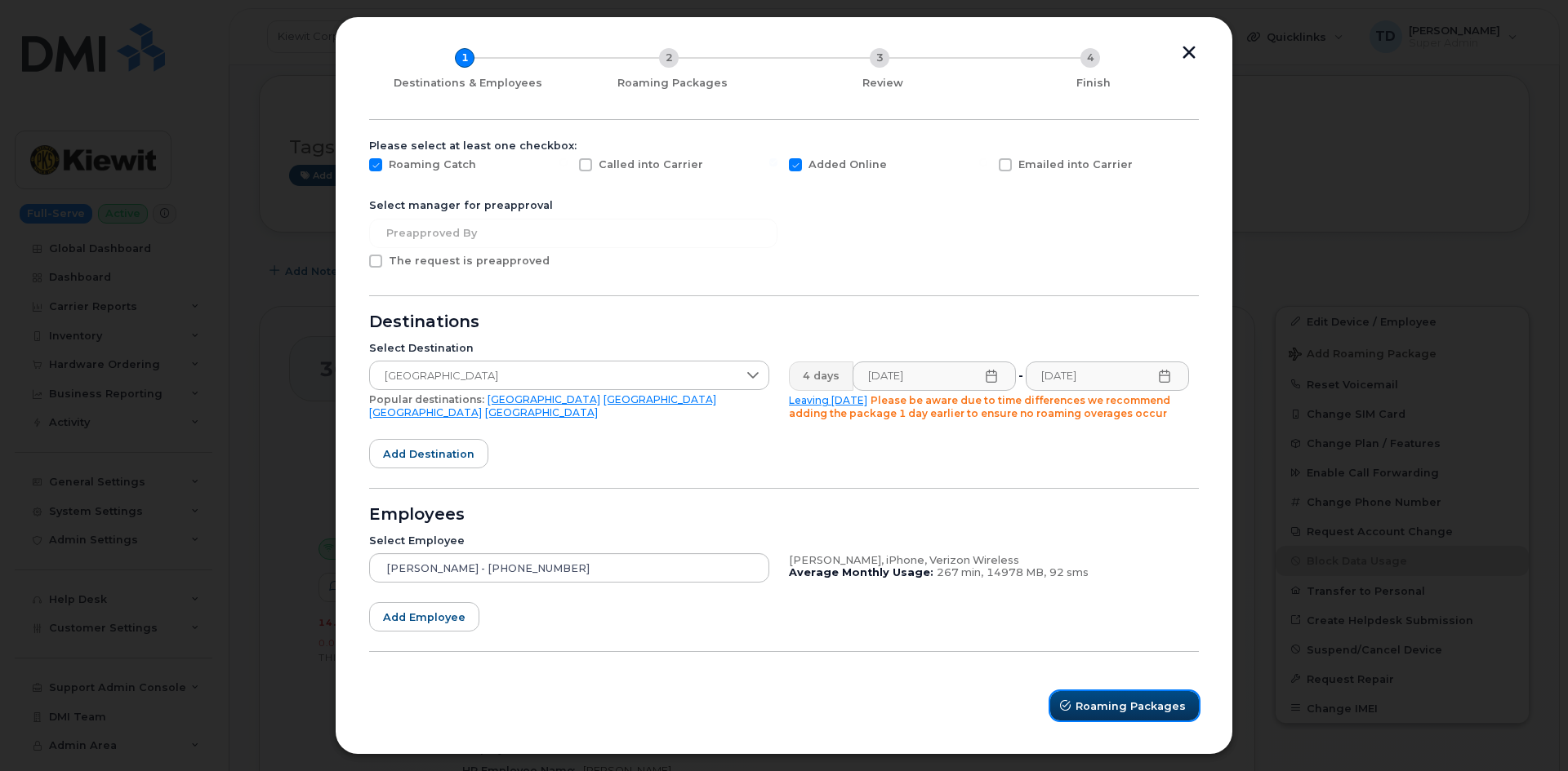
click at [1132, 720] on button "Roaming Packages" at bounding box center [1125, 705] width 148 height 29
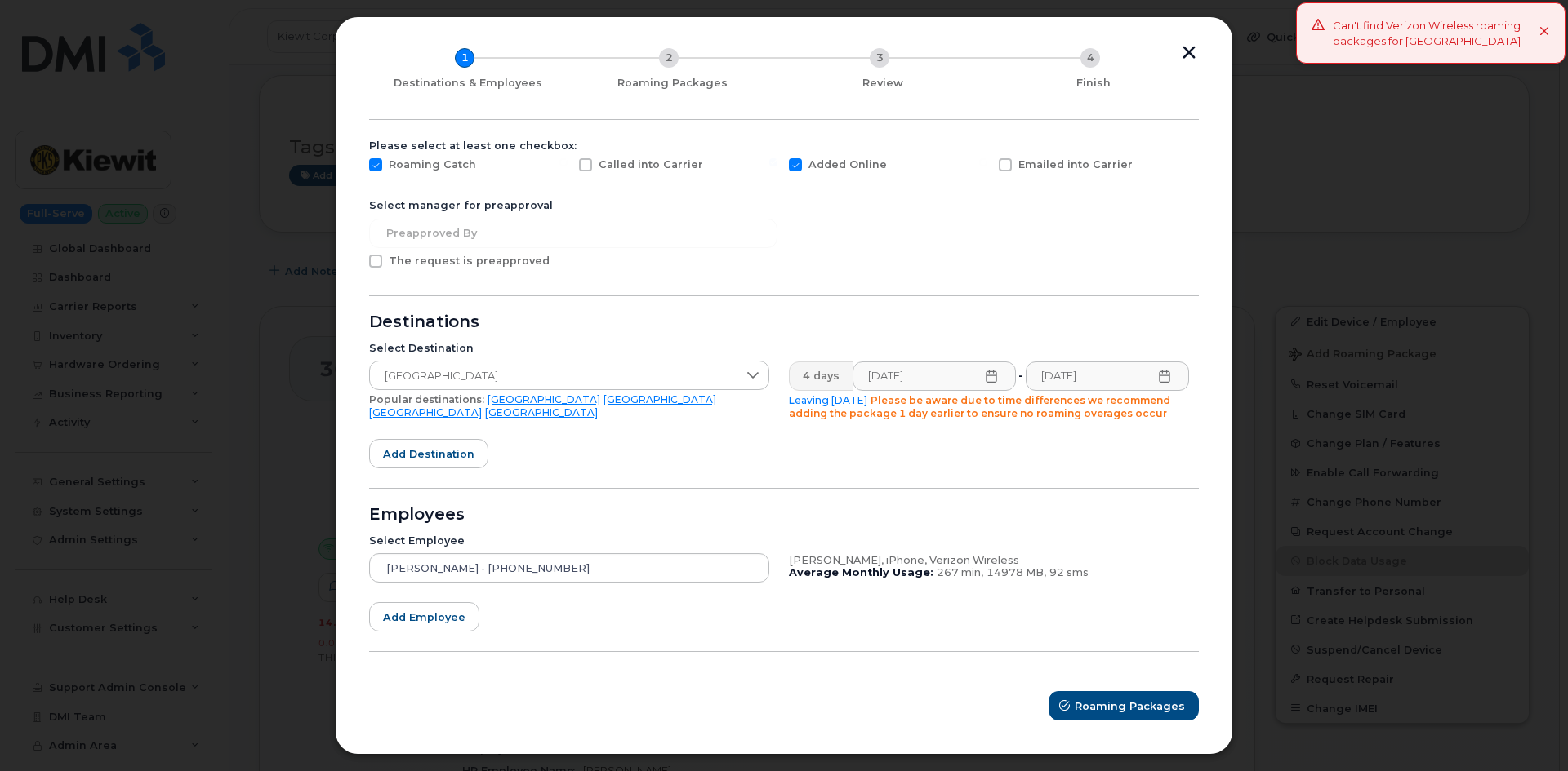
click at [1191, 52] on button "button" at bounding box center [1188, 54] width 24 height 17
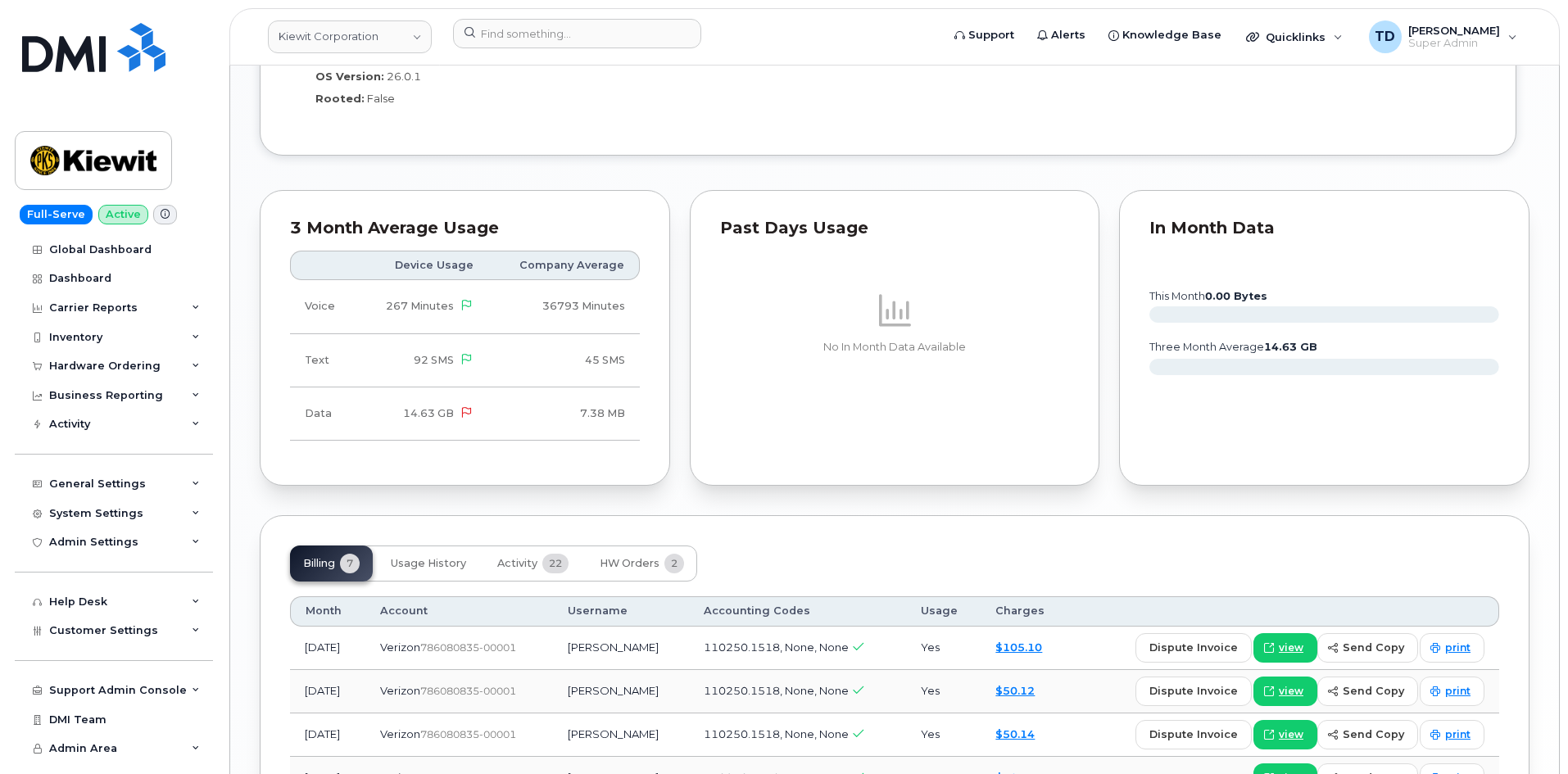
scroll to position [1556, 0]
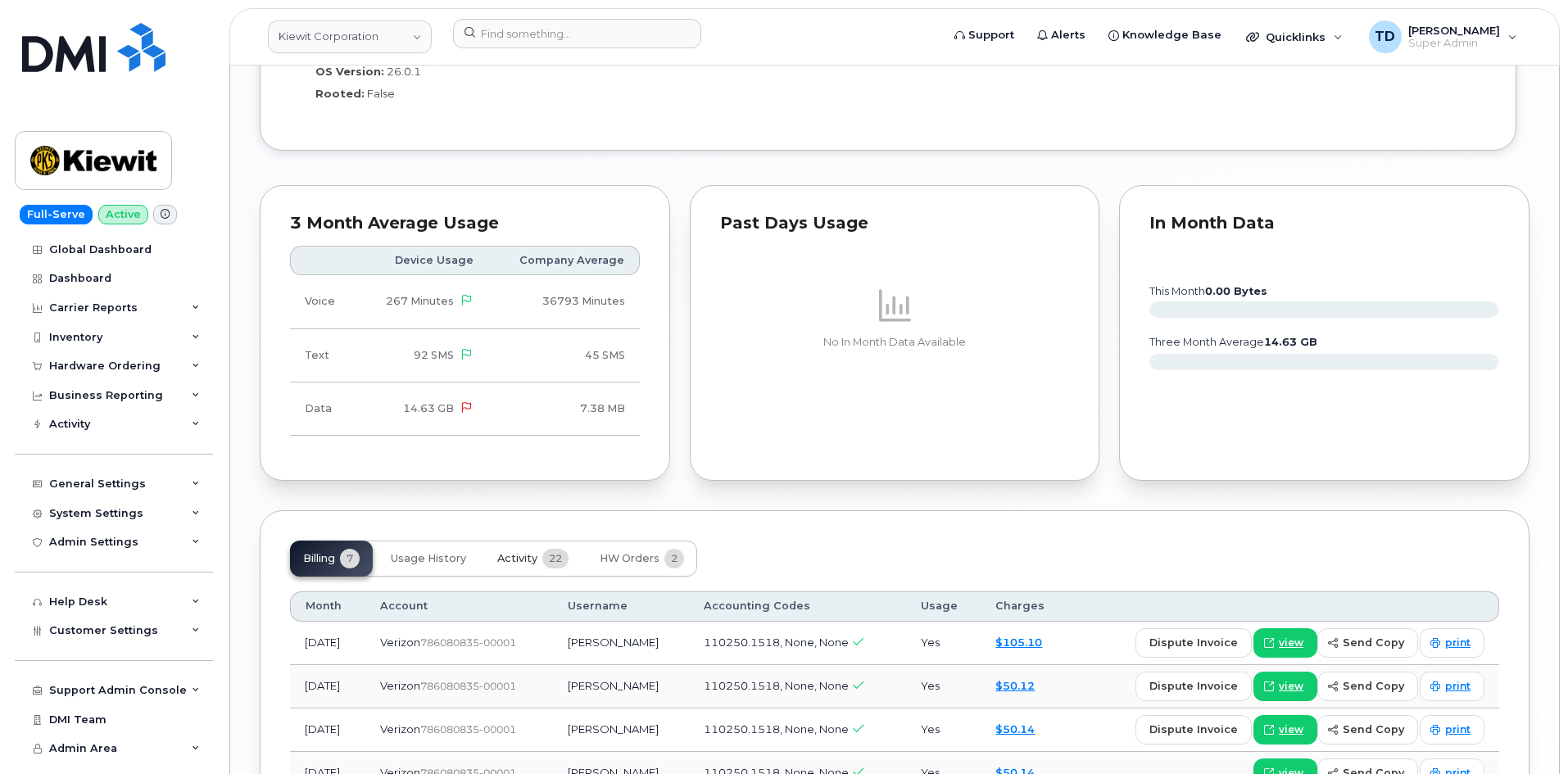
click at [524, 552] on span "Activity" at bounding box center [518, 559] width 41 height 13
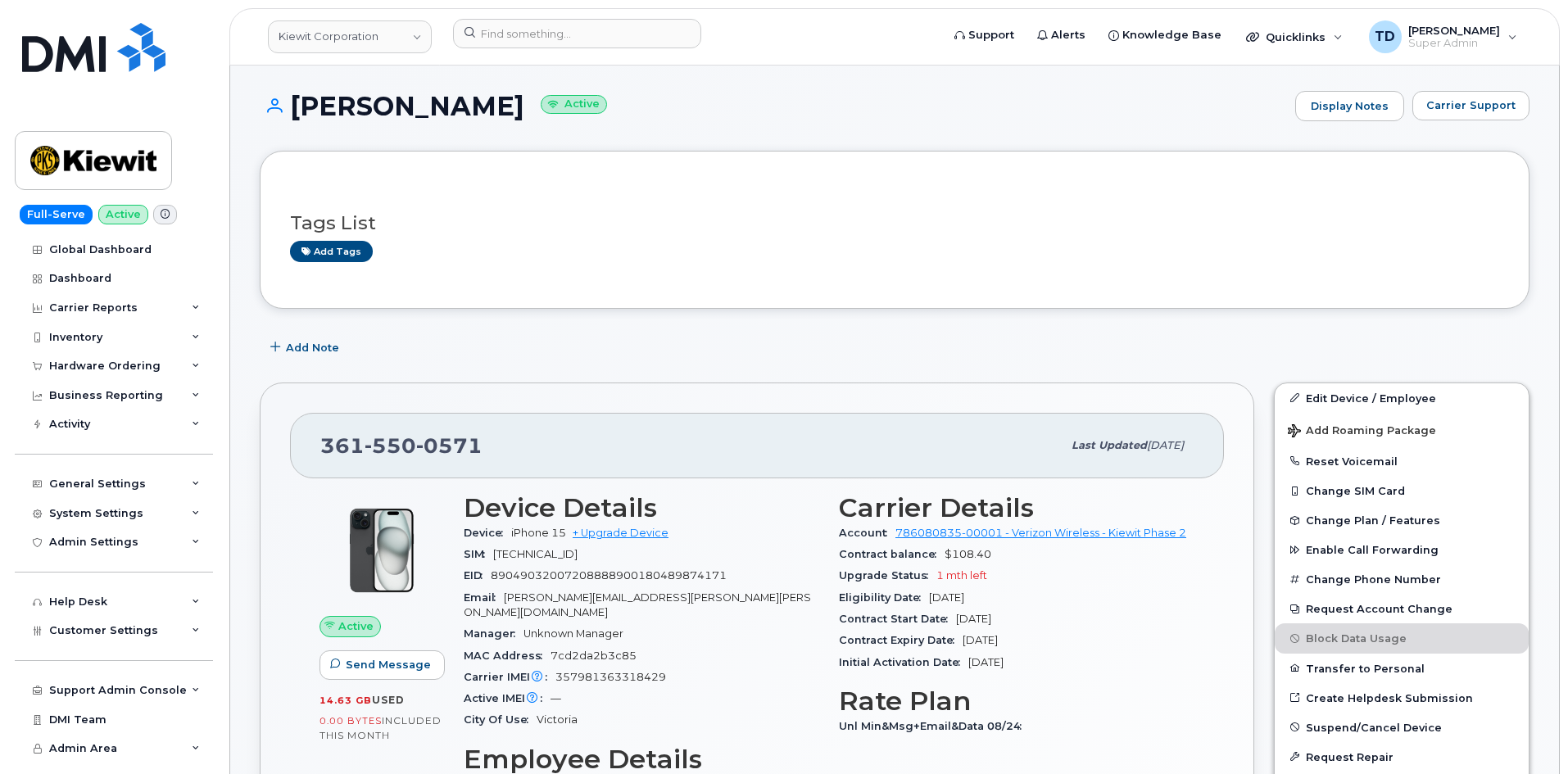
scroll to position [82, 0]
